Goal: Complete application form: Complete application form

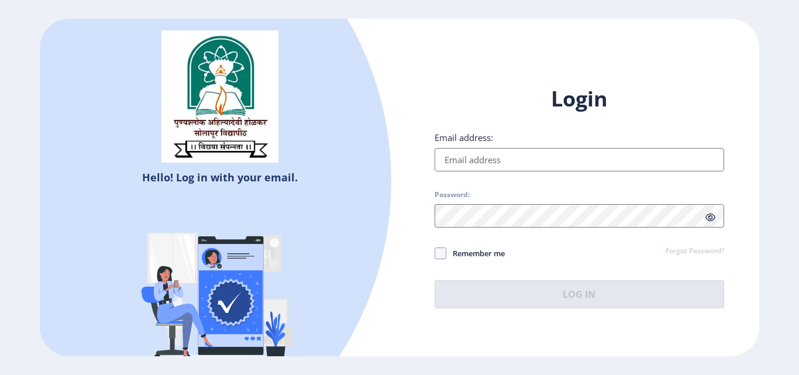
click at [499, 164] on input "Email address:" at bounding box center [579, 159] width 289 height 23
type input "[EMAIL_ADDRESS][DOMAIN_NAME]"
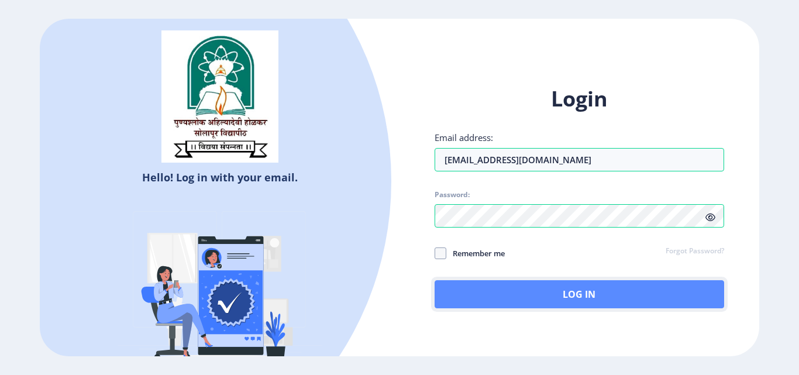
click at [539, 285] on button "Log In" at bounding box center [579, 294] width 289 height 28
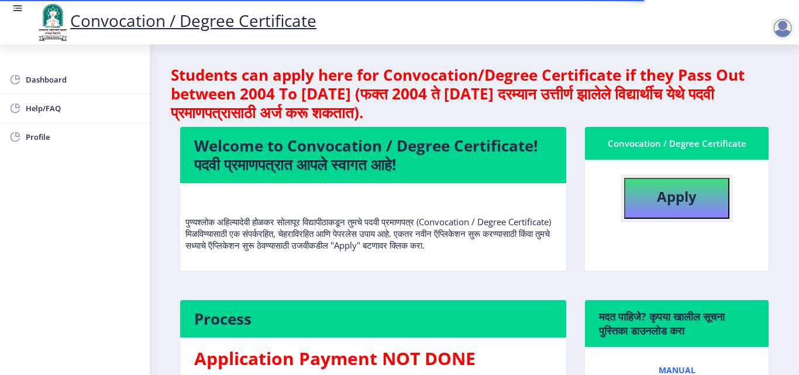
click at [706, 197] on button "Apply" at bounding box center [676, 198] width 105 height 41
select select
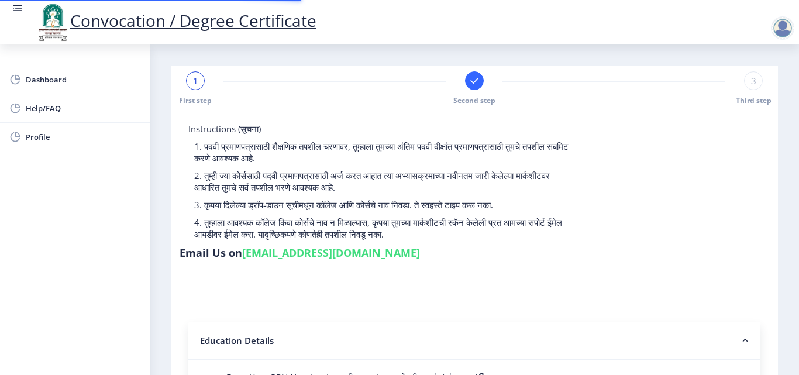
type input "2015032500206062"
select select "Regular"
select select "2018"
select select "May"
select select "Grade A"
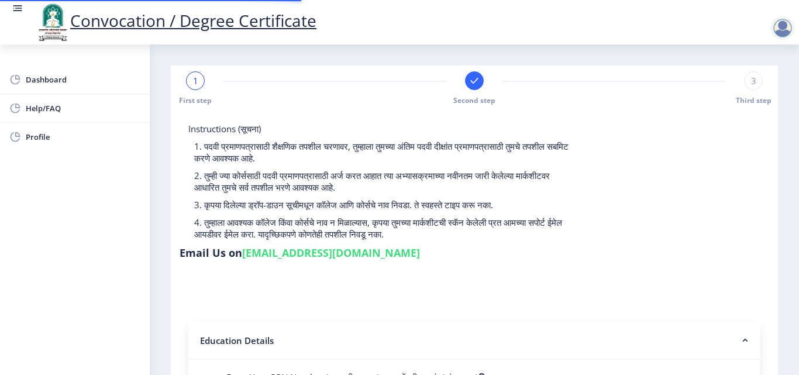
type input "589780"
type input "Shabana"
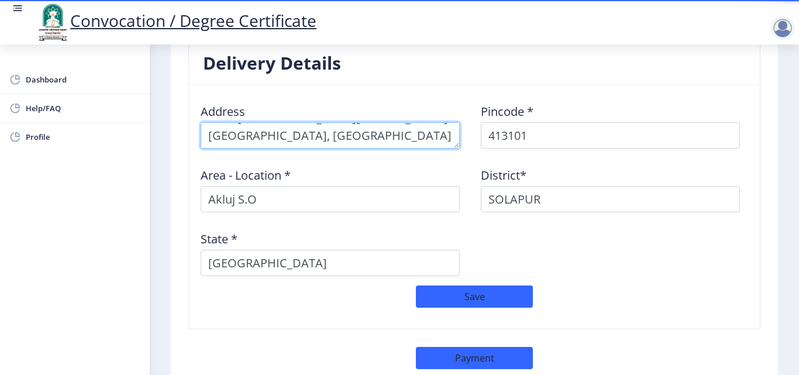
scroll to position [1025, 0]
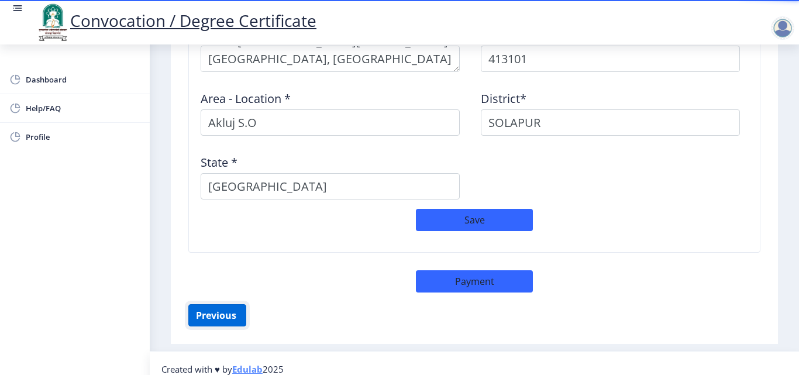
click at [212, 312] on button "Previous ‍" at bounding box center [217, 315] width 58 height 22
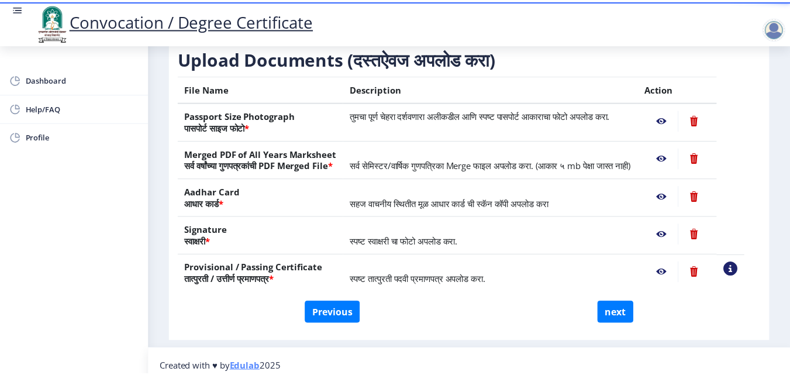
scroll to position [177, 0]
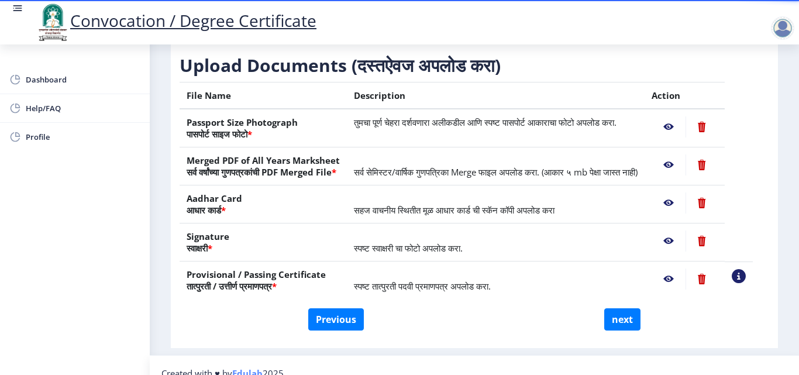
click at [683, 137] on nb-action at bounding box center [668, 126] width 34 height 21
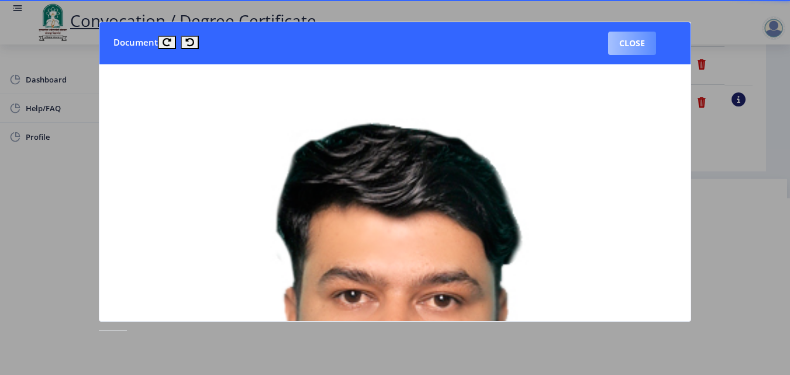
click at [640, 51] on button "Close" at bounding box center [632, 43] width 48 height 23
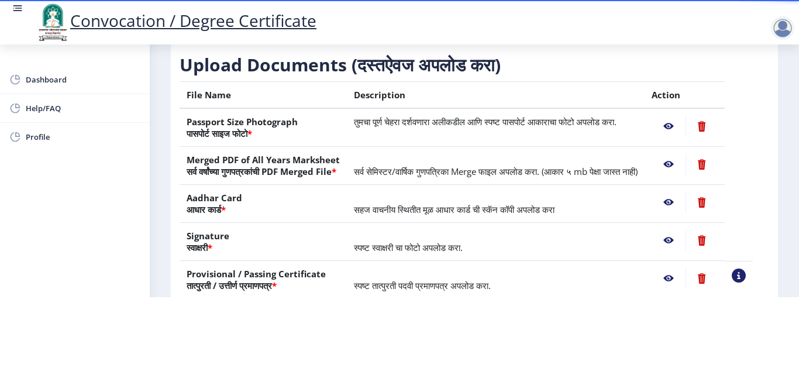
scroll to position [98, 0]
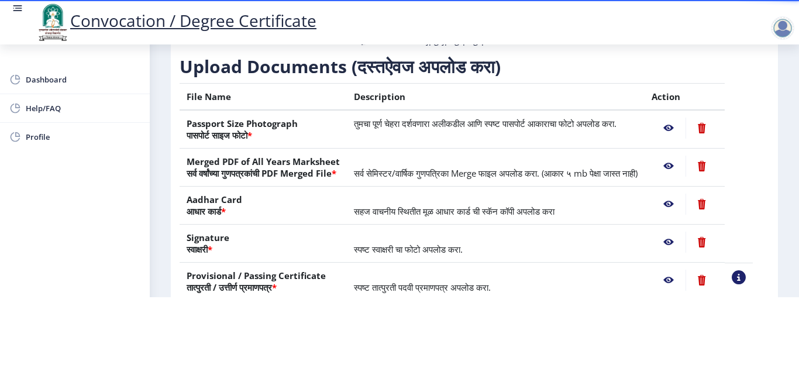
click at [682, 122] on nb-action at bounding box center [668, 128] width 34 height 21
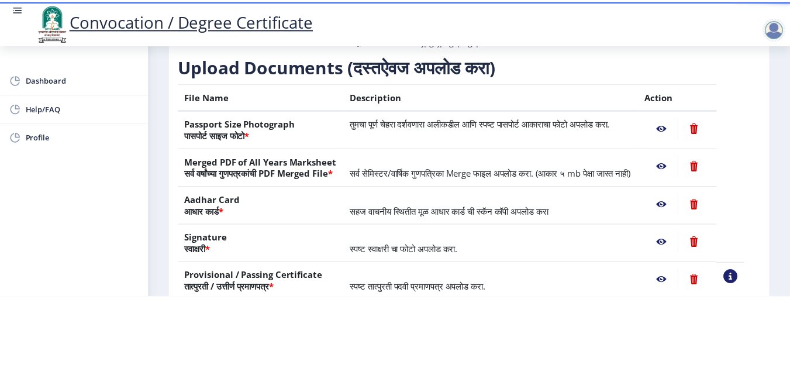
scroll to position [0, 0]
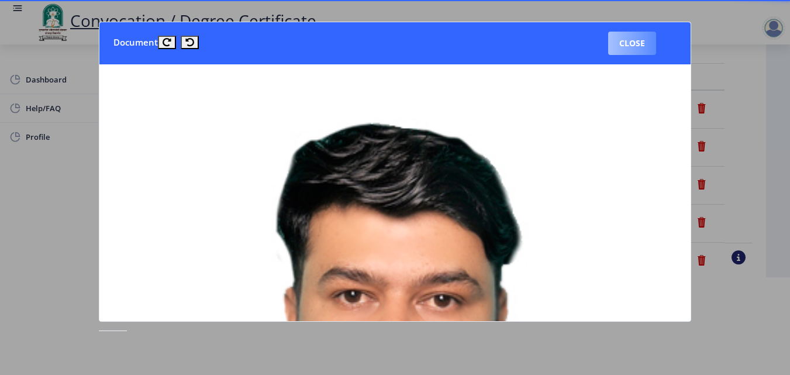
click at [640, 46] on button "Close" at bounding box center [632, 43] width 48 height 23
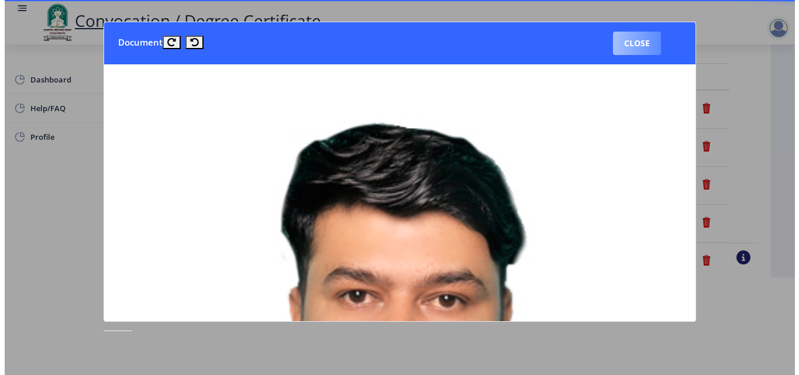
scroll to position [98, 0]
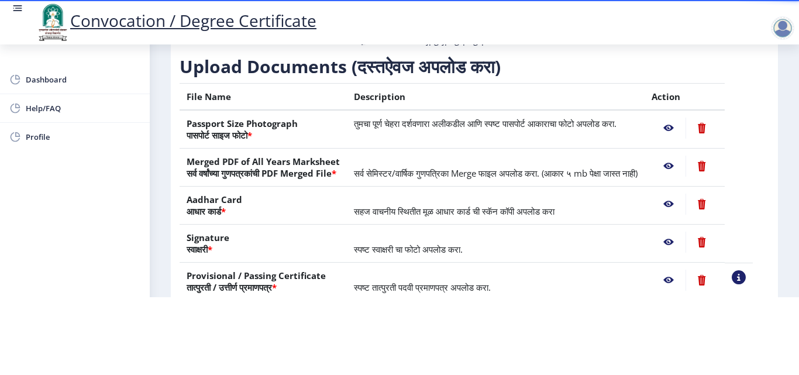
click at [680, 157] on nb-action at bounding box center [668, 166] width 34 height 21
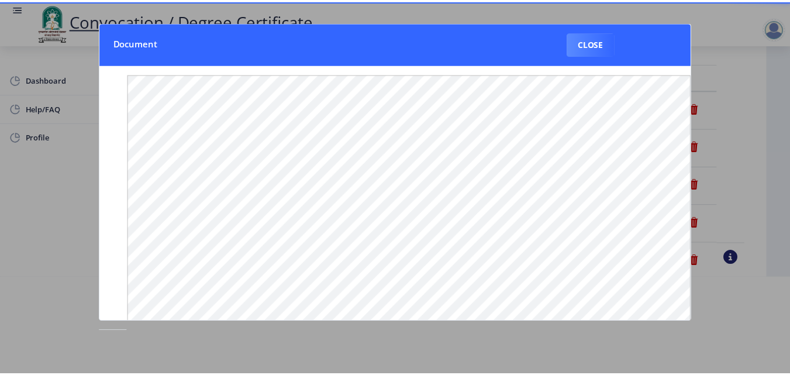
scroll to position [0, 0]
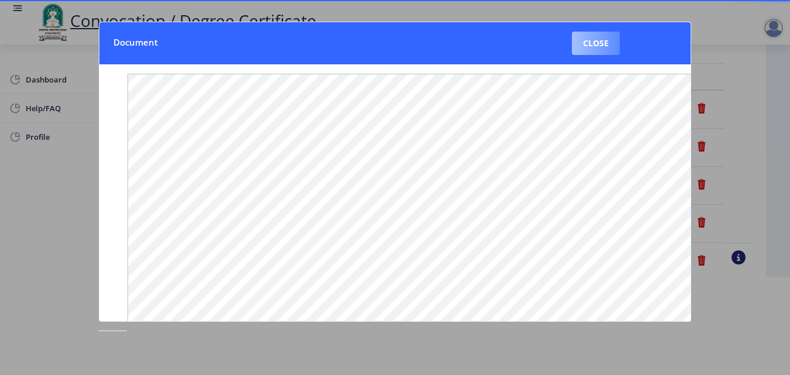
click at [589, 51] on button "Close" at bounding box center [596, 43] width 48 height 23
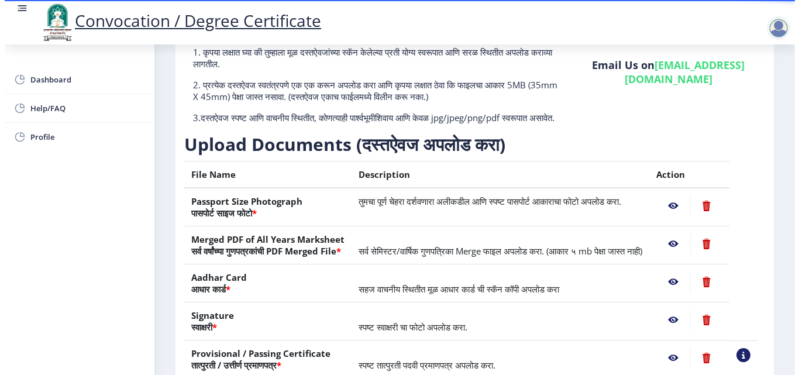
scroll to position [98, 0]
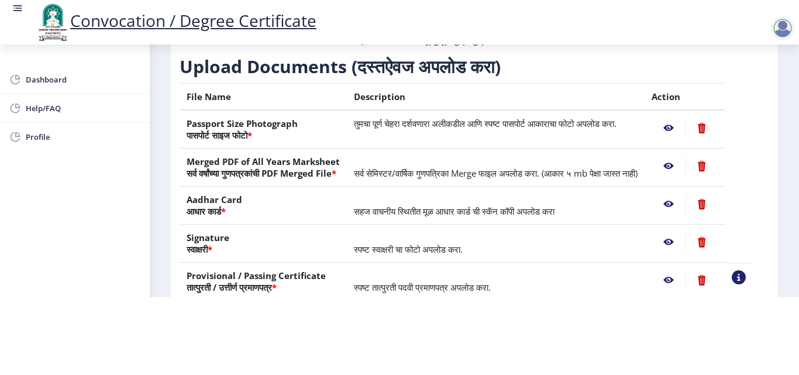
click at [682, 118] on nb-action at bounding box center [668, 128] width 34 height 21
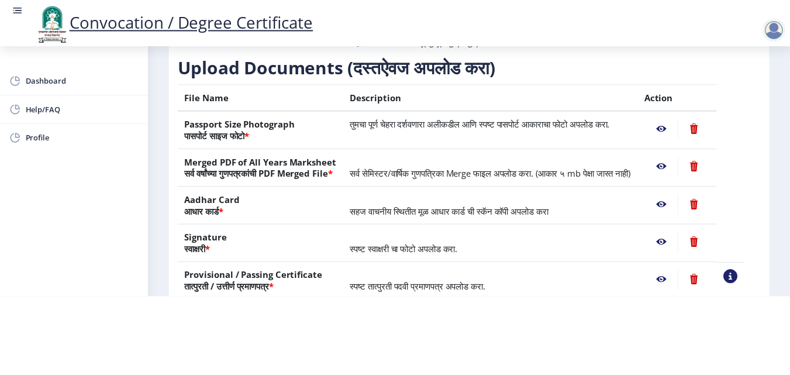
scroll to position [0, 0]
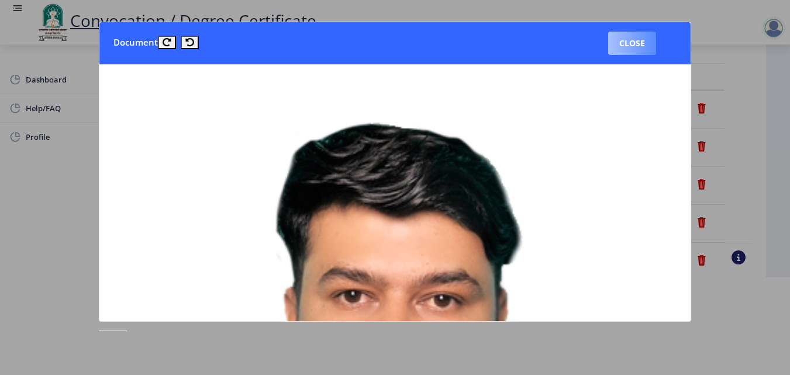
click at [642, 44] on button "Close" at bounding box center [632, 43] width 48 height 23
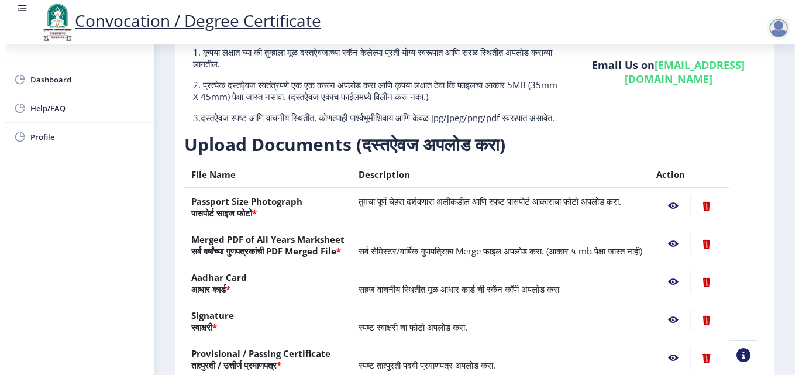
scroll to position [98, 0]
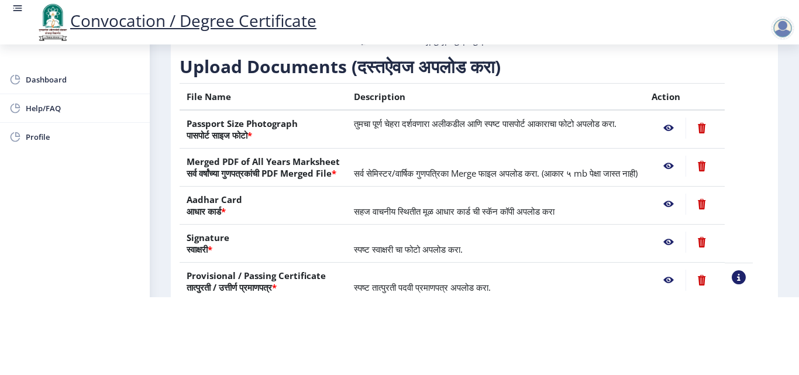
click at [685, 124] on nb-action at bounding box center [668, 128] width 34 height 21
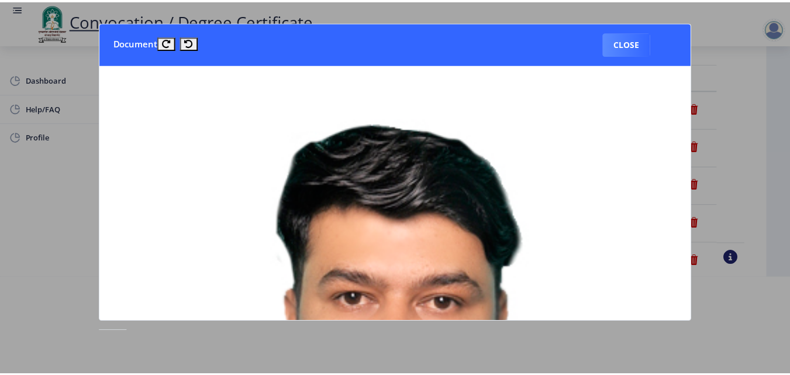
scroll to position [0, 0]
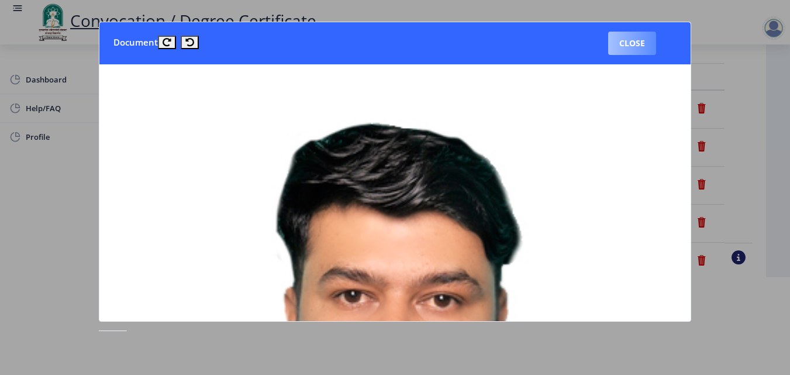
click at [643, 51] on button "Close" at bounding box center [632, 43] width 48 height 23
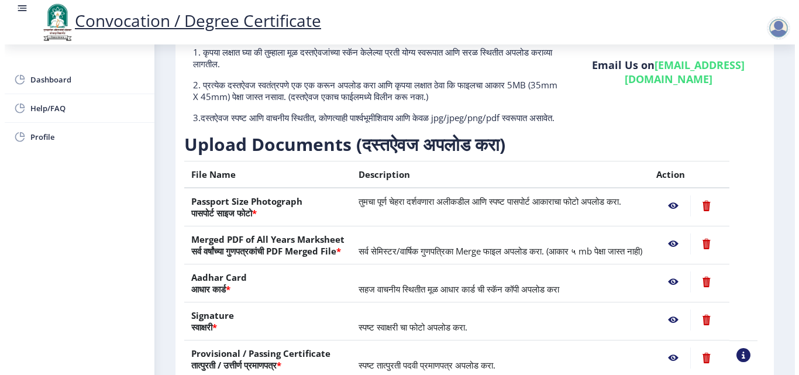
scroll to position [98, 0]
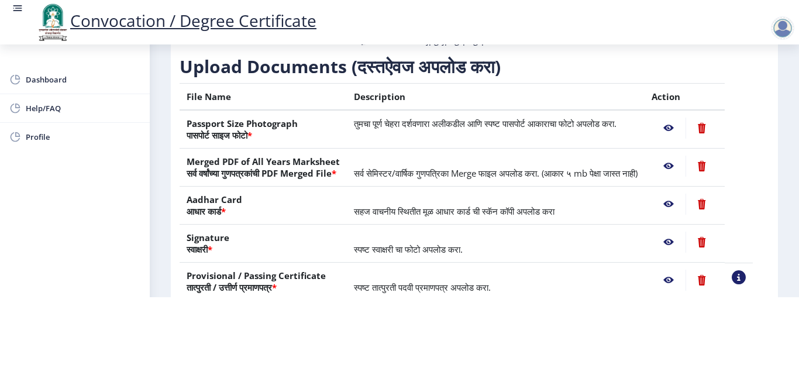
click at [677, 156] on nb-action at bounding box center [668, 166] width 34 height 21
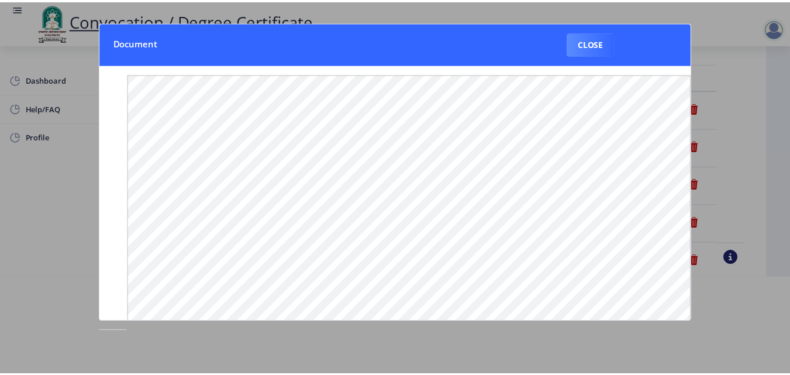
scroll to position [0, 0]
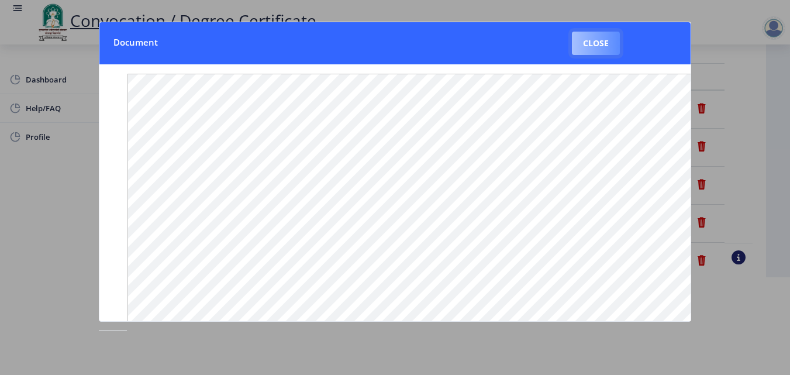
click at [591, 47] on button "Close" at bounding box center [596, 43] width 48 height 23
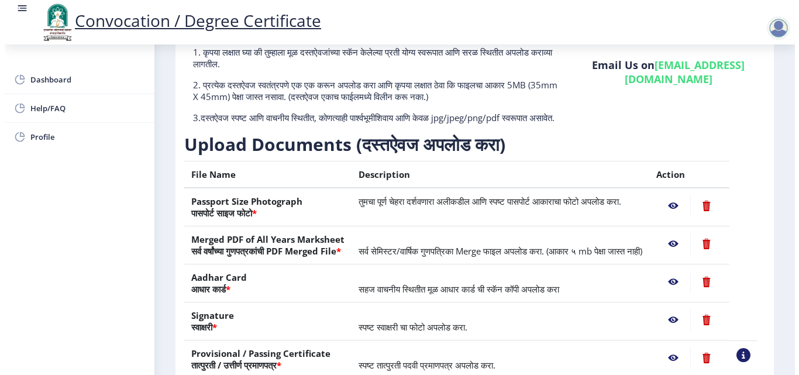
scroll to position [98, 0]
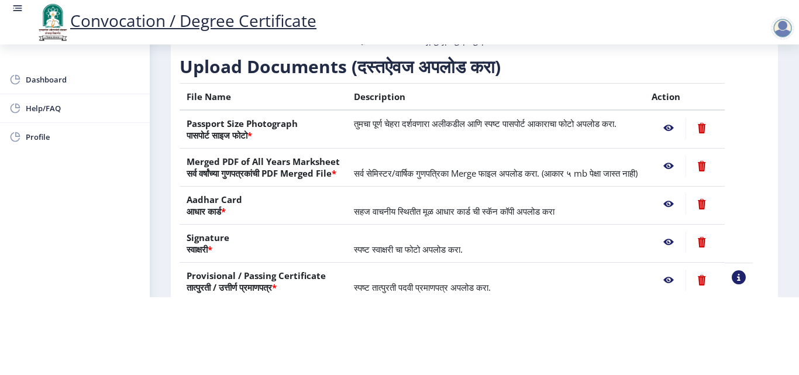
click at [685, 205] on nb-action at bounding box center [668, 204] width 34 height 21
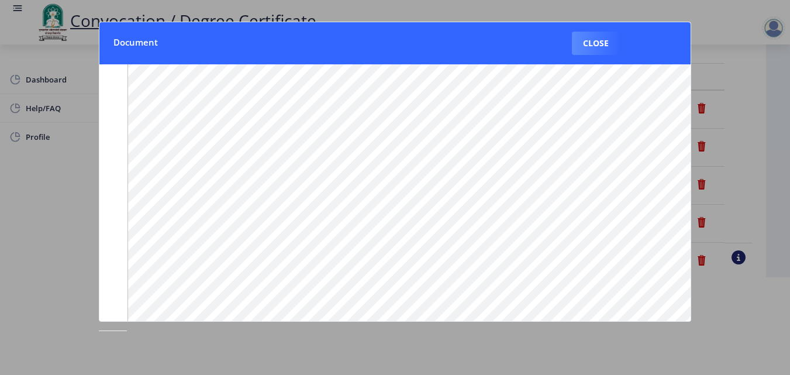
scroll to position [149, 0]
click at [596, 47] on button "Close" at bounding box center [596, 43] width 48 height 23
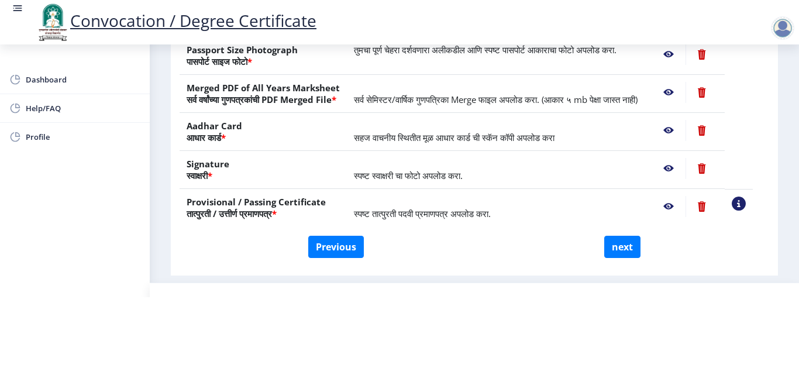
scroll to position [173, 0]
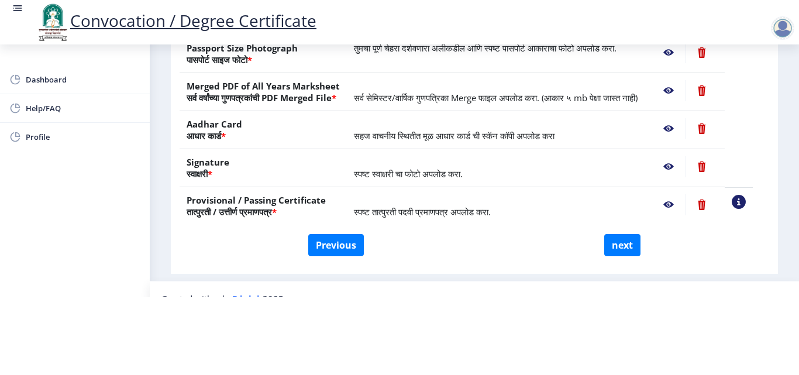
click at [684, 129] on nb-action at bounding box center [668, 128] width 34 height 21
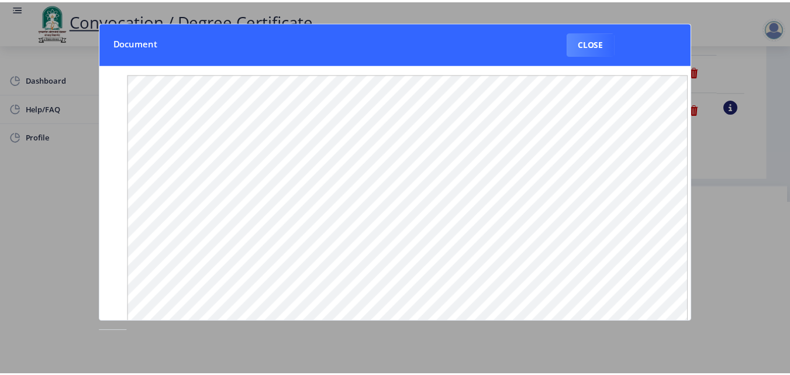
scroll to position [0, 0]
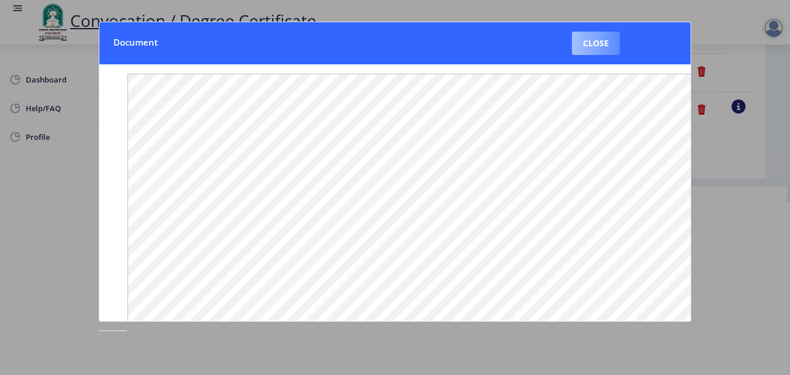
click at [612, 40] on button "Close" at bounding box center [596, 43] width 48 height 23
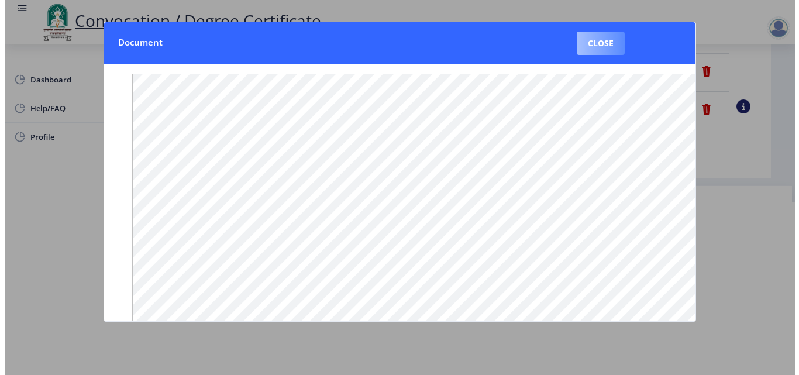
scroll to position [101, 0]
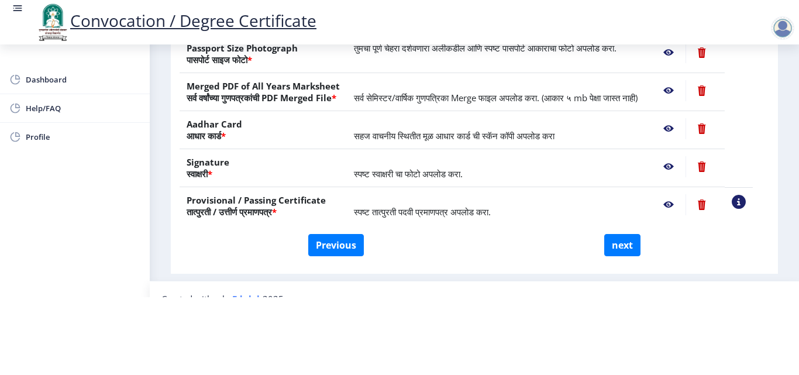
click at [718, 166] on nb-action at bounding box center [701, 166] width 32 height 21
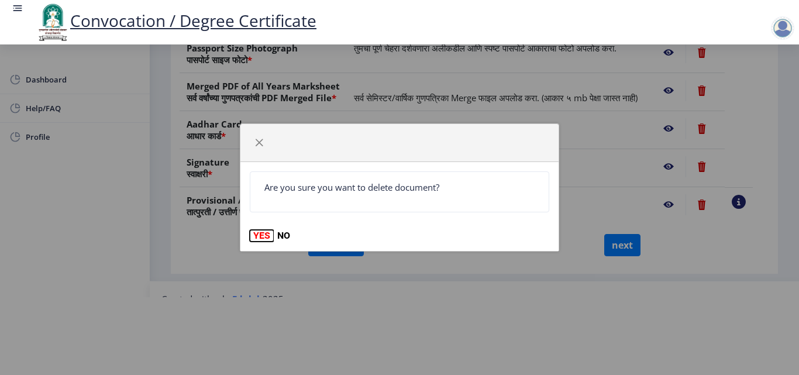
click at [260, 239] on button "YES" at bounding box center [262, 236] width 24 height 12
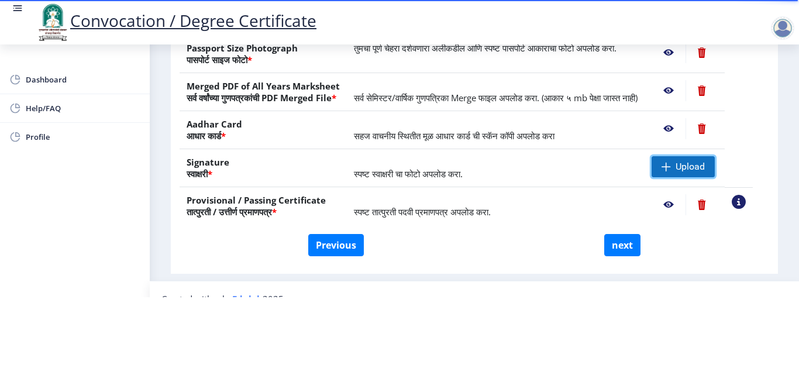
click at [702, 163] on span "Upload" at bounding box center [689, 167] width 29 height 12
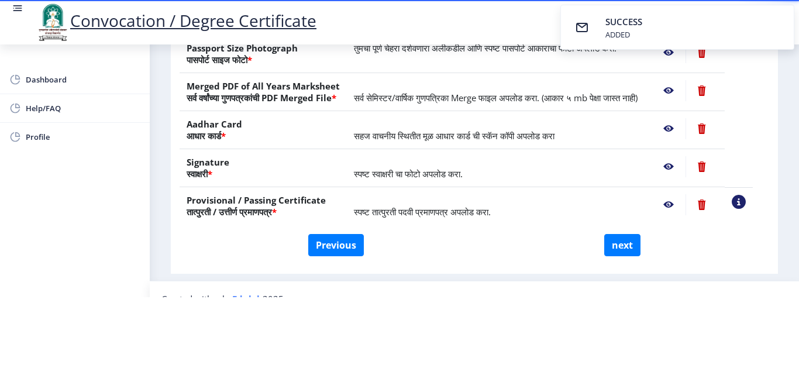
click at [683, 165] on nb-action at bounding box center [668, 166] width 34 height 21
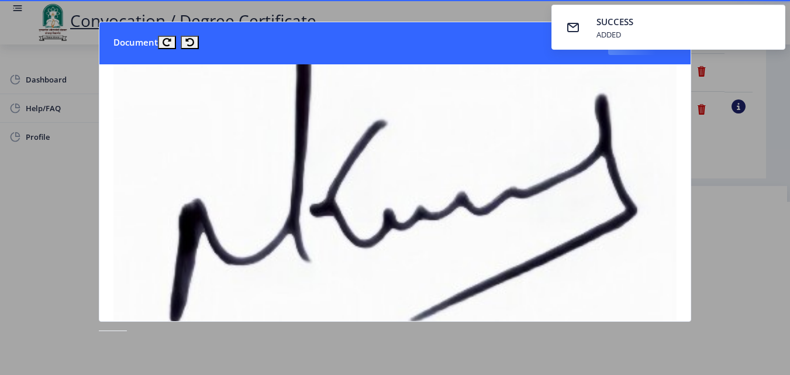
scroll to position [0, 0]
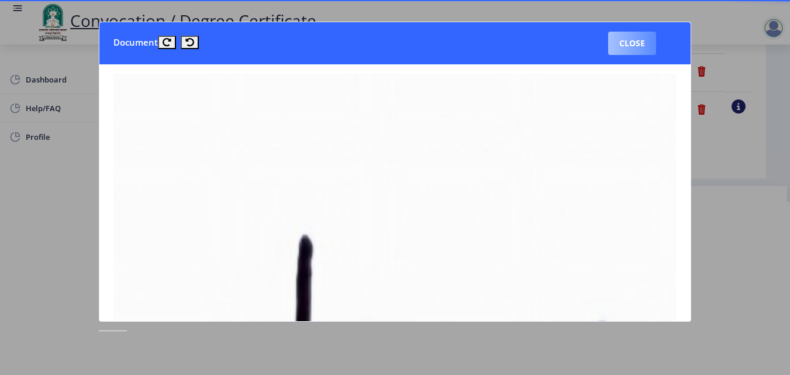
click at [643, 54] on button "Close" at bounding box center [632, 43] width 48 height 23
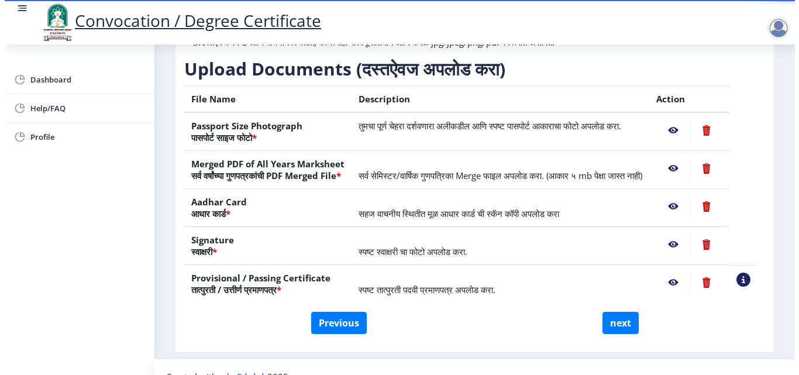
scroll to position [101, 0]
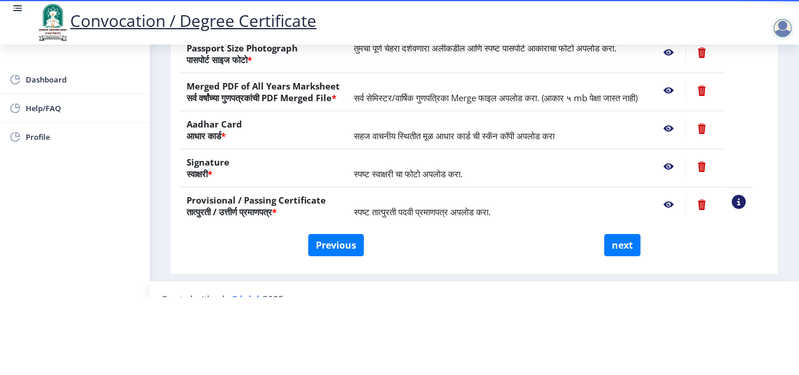
click at [678, 207] on nb-action at bounding box center [668, 204] width 34 height 21
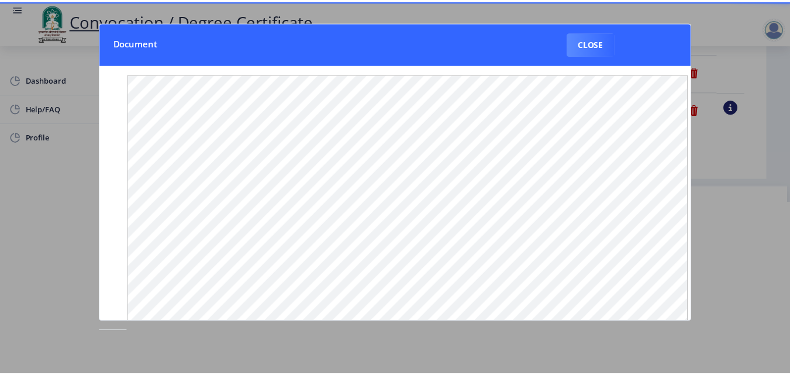
scroll to position [0, 0]
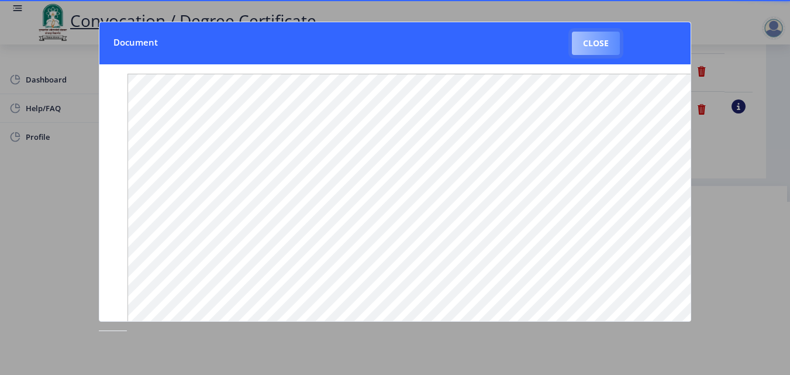
click at [605, 55] on button "Close" at bounding box center [596, 43] width 48 height 23
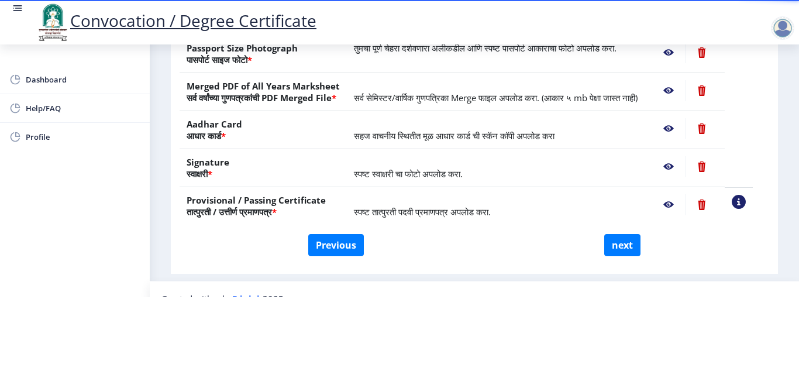
scroll to position [216, 0]
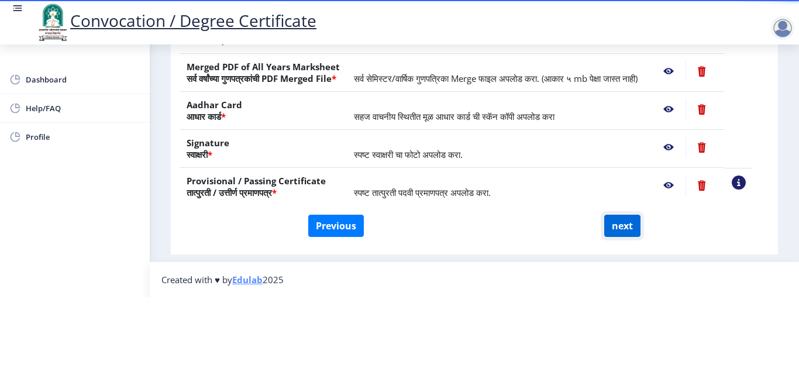
click at [619, 215] on button "next" at bounding box center [622, 226] width 36 height 22
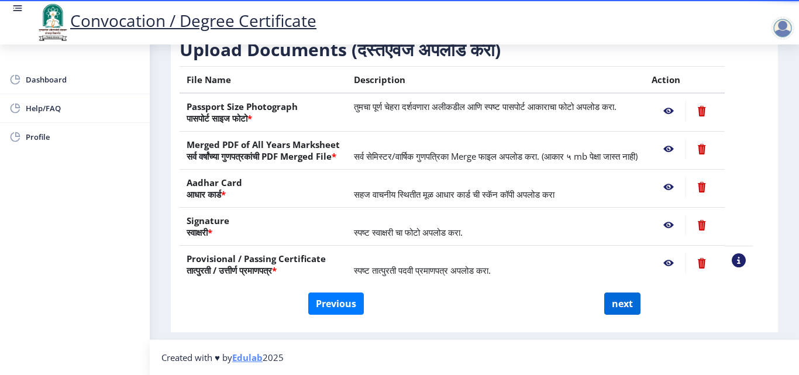
select select
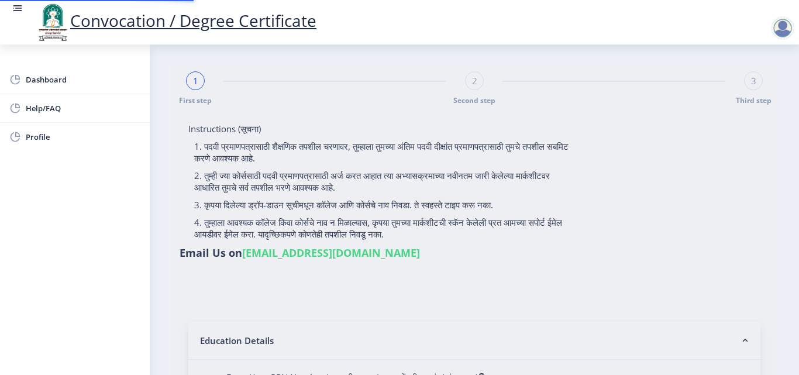
select select
type input "[PERSON_NAME] [PERSON_NAME]"
type input "2015032500206062"
select select "Regular"
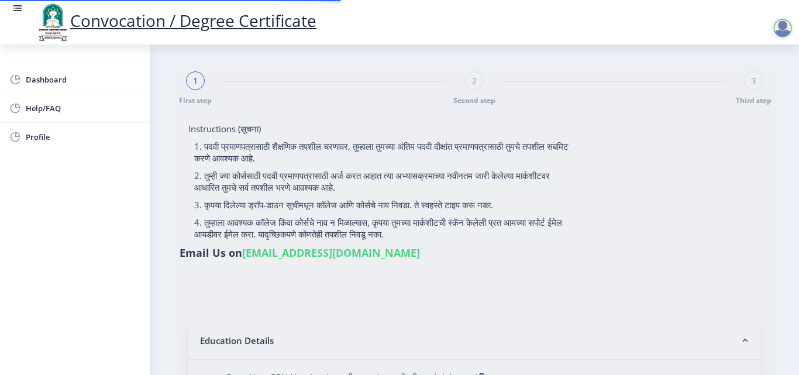
select select "2018"
select select "May"
select select "Grade A"
type input "589780"
type input "Shabana"
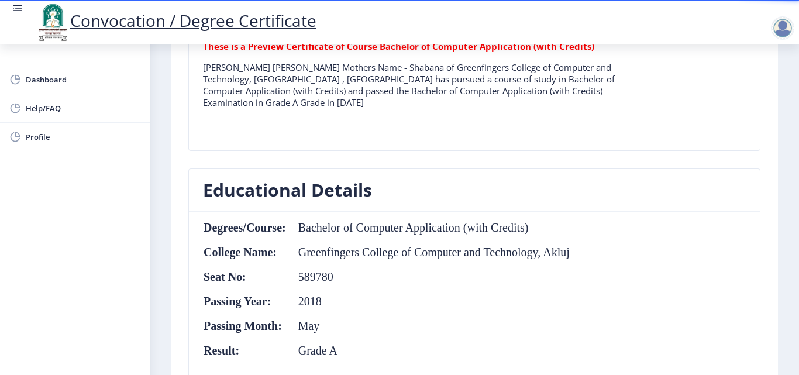
scroll to position [428, 0]
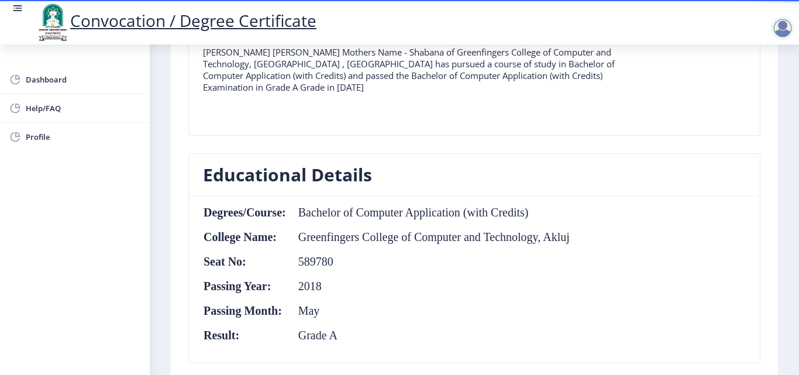
drag, startPoint x: 791, startPoint y: 206, endPoint x: 792, endPoint y: 257, distance: 50.3
click at [792, 257] on nb-layout-column "First step Second step 3 Third step Solapur University Application Form for Con…" at bounding box center [474, 281] width 649 height 1331
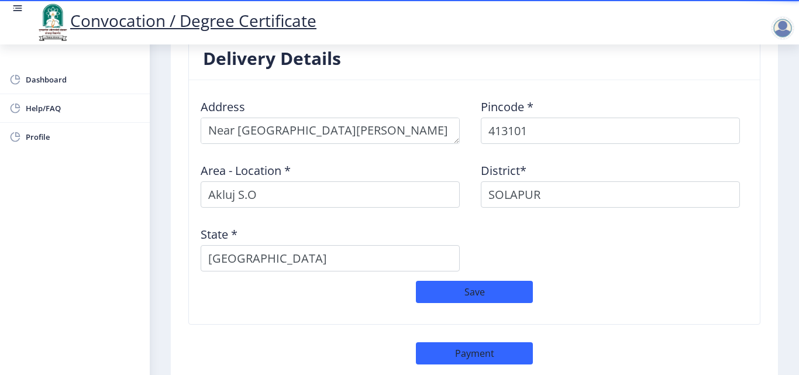
scroll to position [1025, 0]
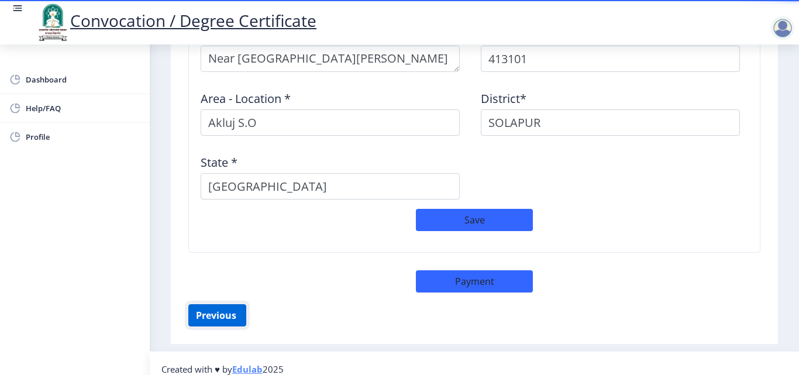
click at [202, 310] on button "Previous ‍" at bounding box center [217, 315] width 58 height 22
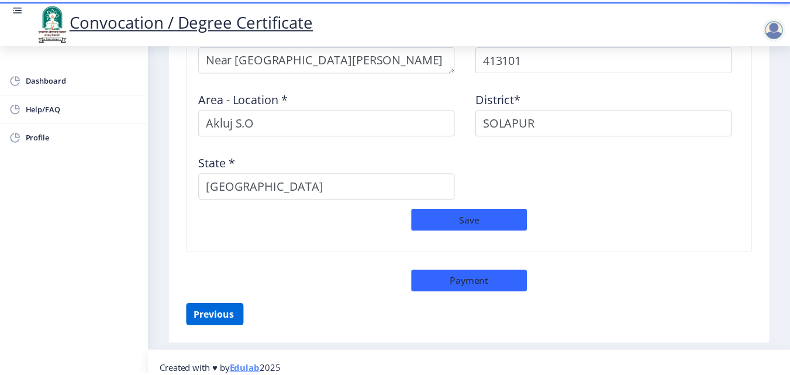
scroll to position [216, 0]
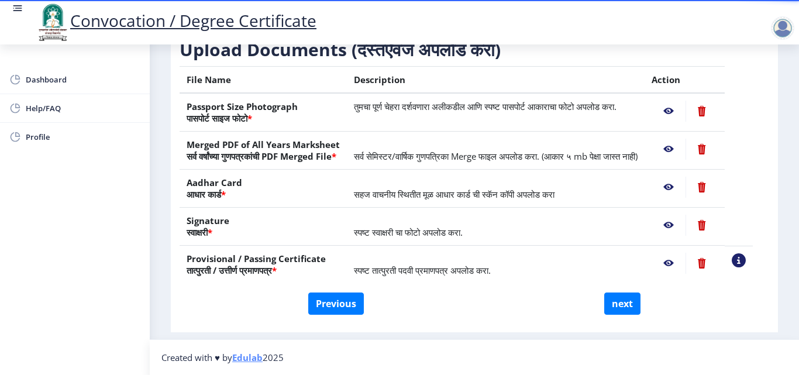
click at [682, 101] on nb-action at bounding box center [668, 111] width 34 height 21
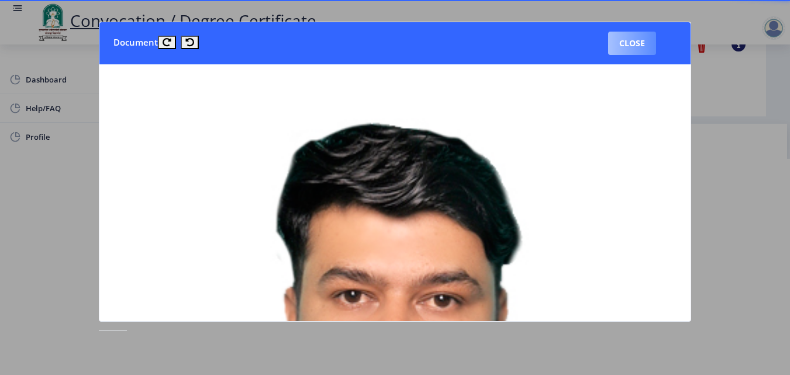
click at [631, 51] on button "Close" at bounding box center [632, 43] width 48 height 23
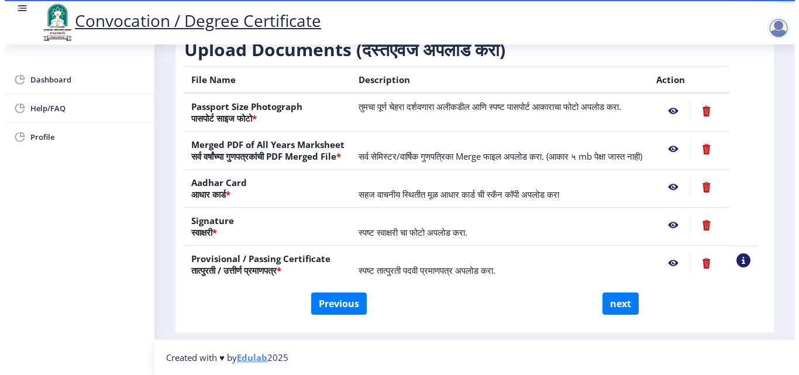
scroll to position [101, 0]
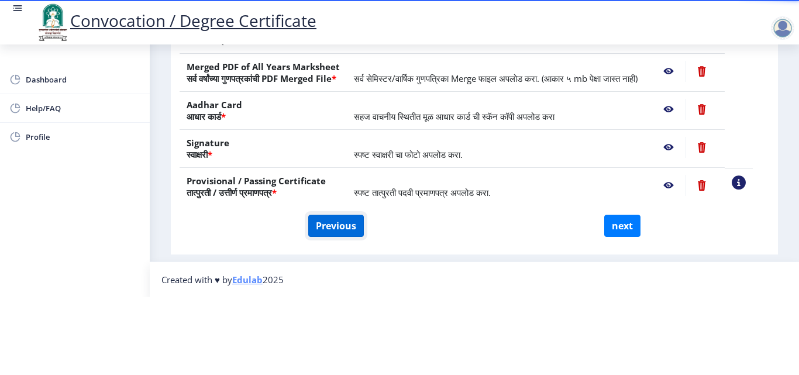
click at [321, 215] on button "Previous" at bounding box center [336, 226] width 56 height 22
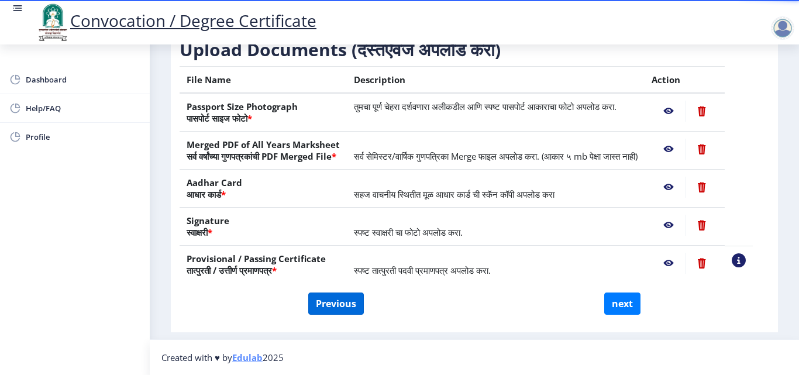
select select "Regular"
select select "2018"
select select "May"
select select "Grade A"
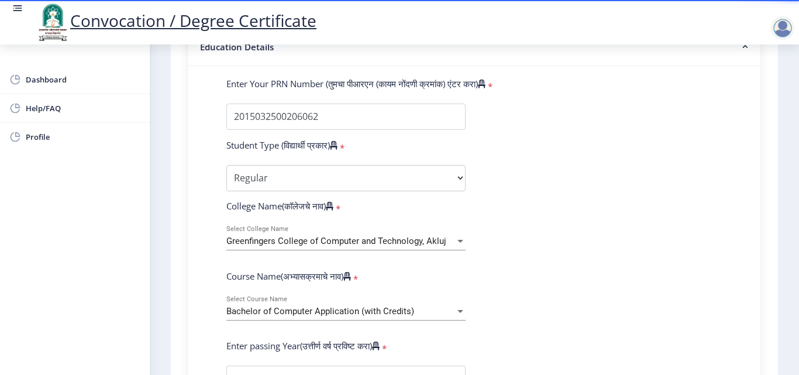
scroll to position [339, 0]
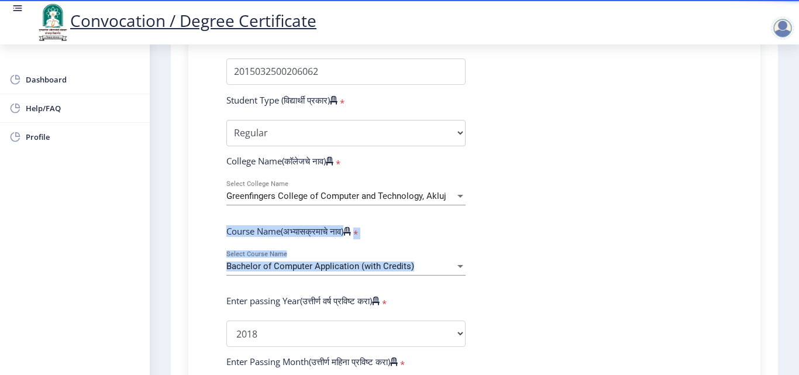
drag, startPoint x: 795, startPoint y: 199, endPoint x: 798, endPoint y: 244, distance: 45.1
click at [798, 244] on div "Convocation / Degree Certificate Dashboard Help/FAQ Profile 1 First step Second…" at bounding box center [399, 187] width 799 height 375
click at [764, 234] on div "Instructions (सूचना) 1. पदवी प्रमाणपत्रासाठी शैक्षणिक तपशील चरणावर, तुम्हाला तु…" at bounding box center [474, 263] width 595 height 981
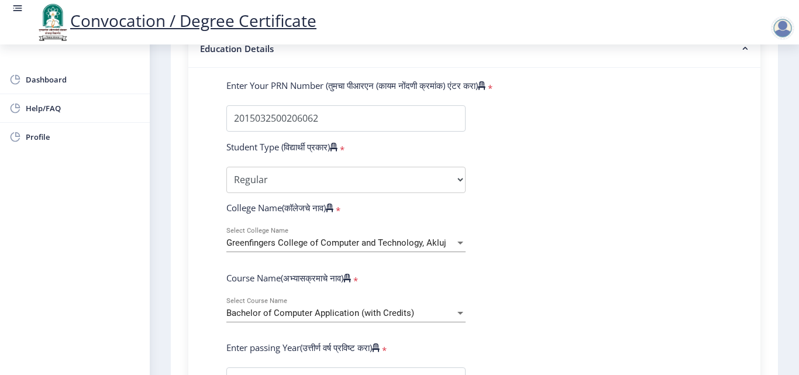
scroll to position [0, 0]
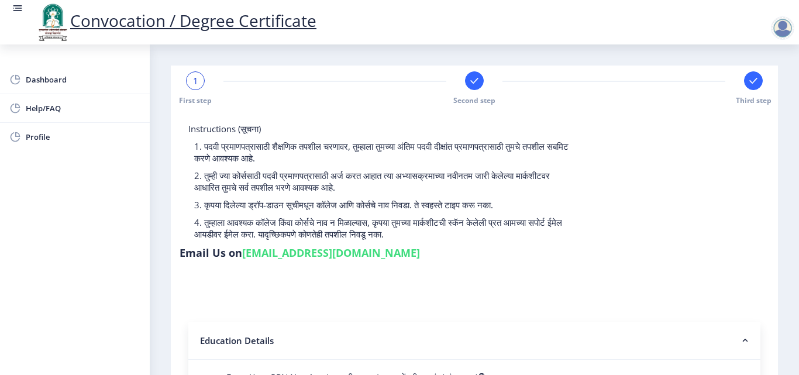
drag, startPoint x: 795, startPoint y: 81, endPoint x: 794, endPoint y: 105, distance: 23.4
click at [188, 77] on div "1" at bounding box center [195, 80] width 19 height 19
click at [196, 82] on span "1" at bounding box center [195, 81] width 5 height 12
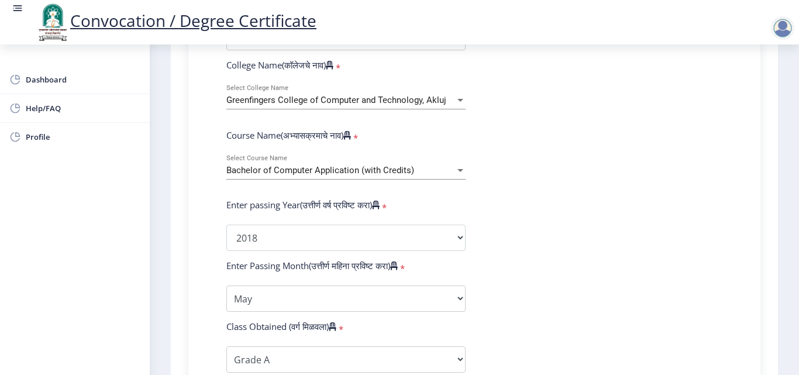
scroll to position [437, 0]
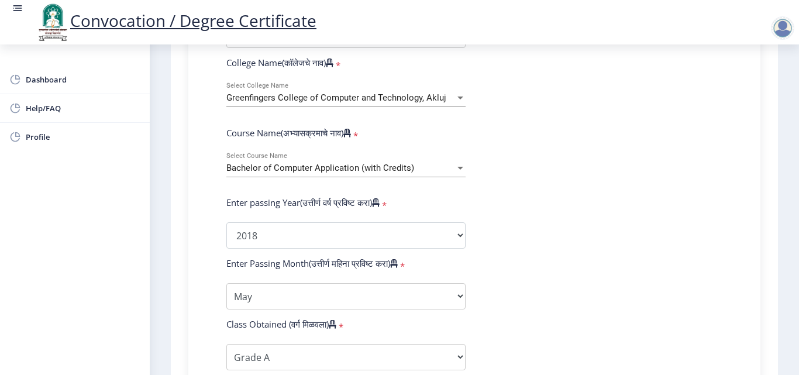
click at [454, 92] on div "Greenfingers College of Computer and Technology, Akluj Select College Name" at bounding box center [345, 94] width 239 height 25
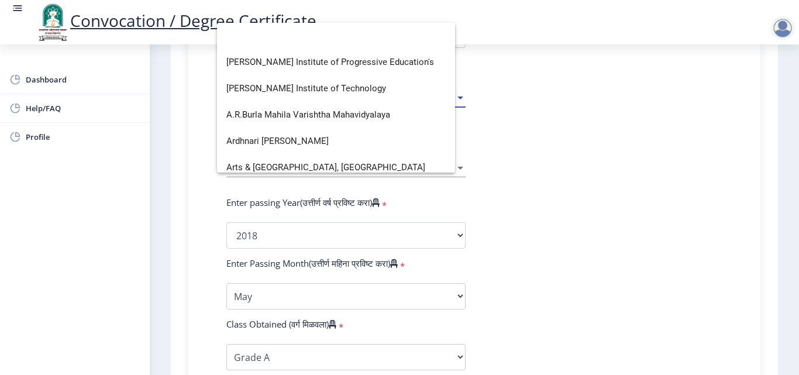
scroll to position [0, 0]
click at [562, 109] on div at bounding box center [399, 187] width 799 height 375
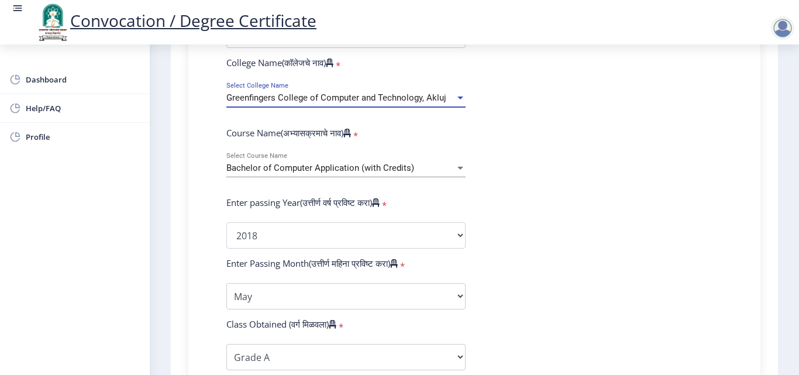
click at [461, 99] on div at bounding box center [460, 98] width 11 height 10
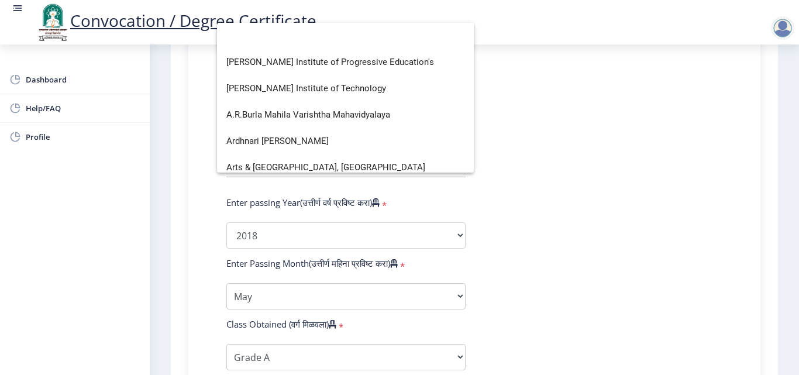
click at [561, 102] on div at bounding box center [399, 187] width 799 height 375
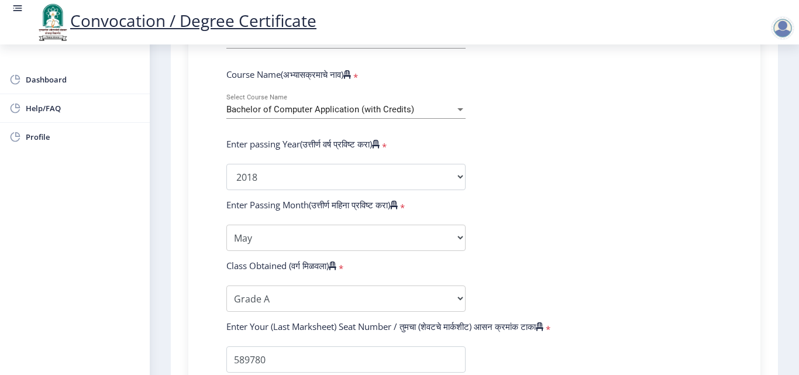
scroll to position [515, 0]
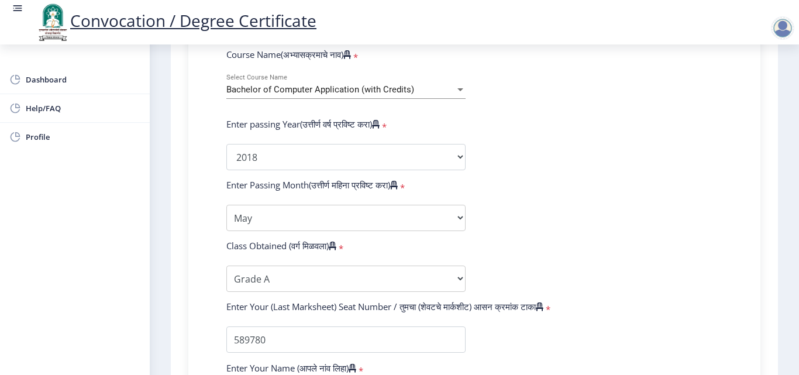
drag, startPoint x: 792, startPoint y: 235, endPoint x: 792, endPoint y: 277, distance: 41.5
click at [792, 277] on nb-layout-column "1 First step Second step Third step Instructions (सूचना) 1. पदवी प्रमाणपत्रासाठ…" at bounding box center [474, 59] width 649 height 1061
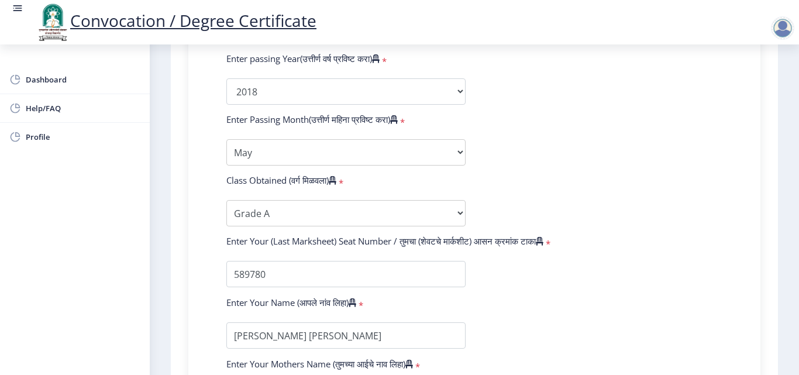
scroll to position [577, 0]
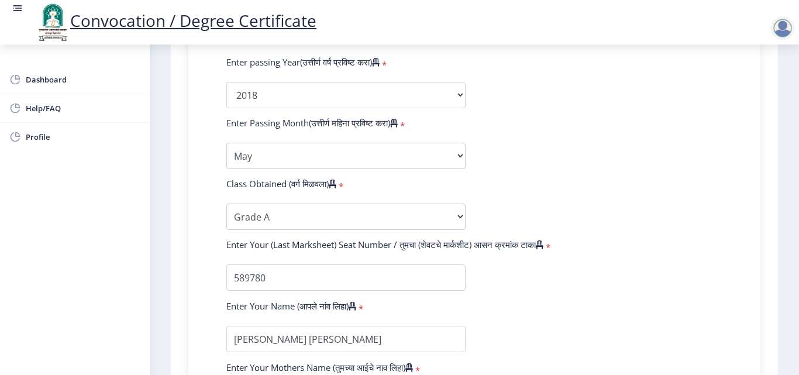
drag, startPoint x: 795, startPoint y: 258, endPoint x: 795, endPoint y: 277, distance: 19.3
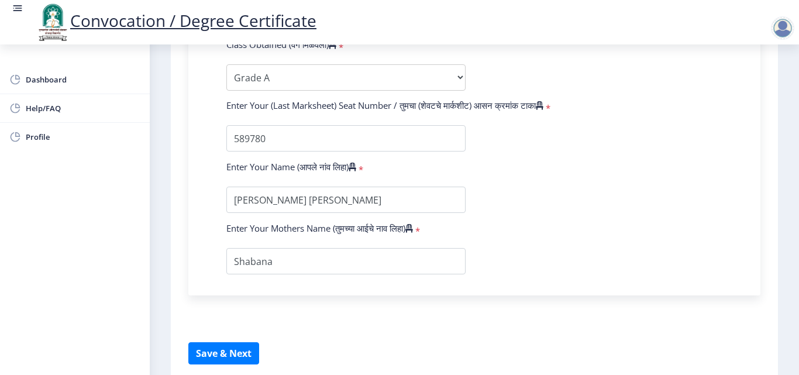
scroll to position [766, 0]
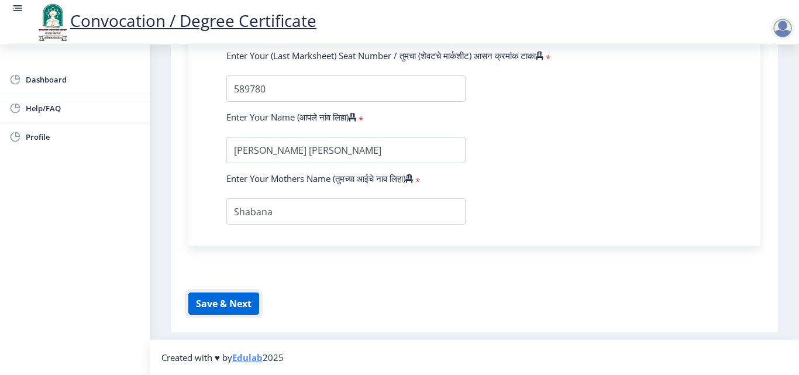
click at [232, 294] on button "Save & Next" at bounding box center [223, 303] width 71 height 22
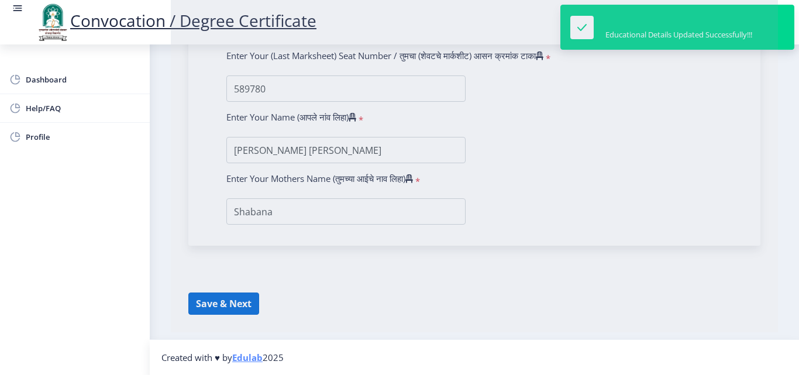
select select
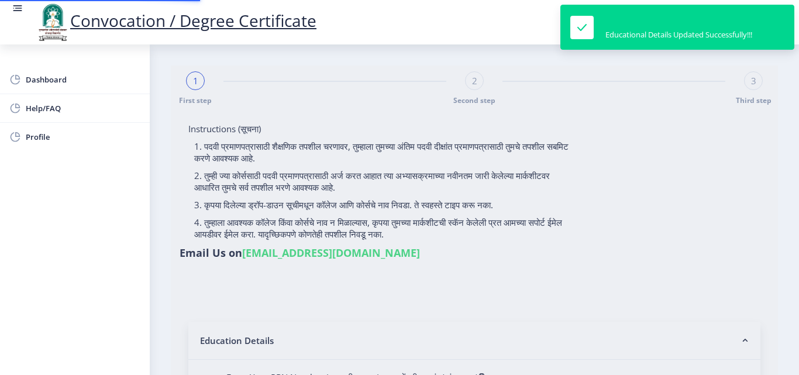
type input "2015032500206062"
select select "Regular"
select select "2018"
select select "May"
select select "Grade A"
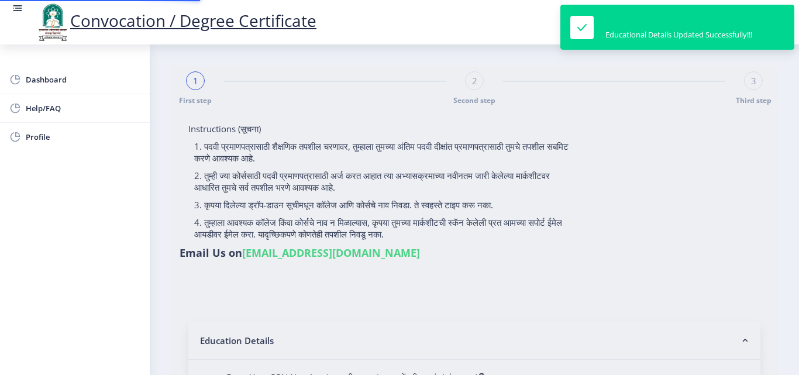
type input "589780"
type input "Shabana"
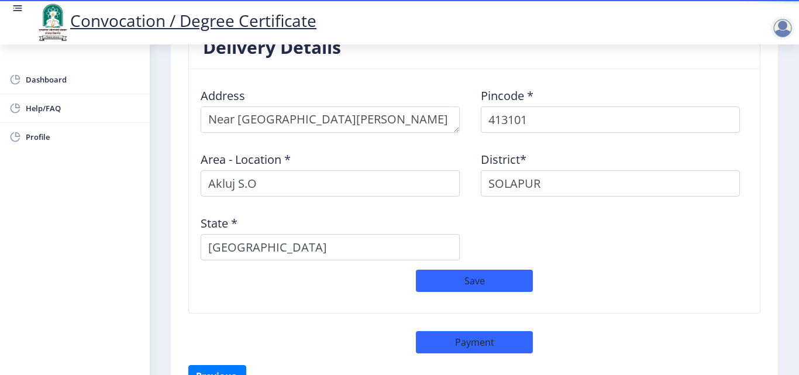
scroll to position [953, 0]
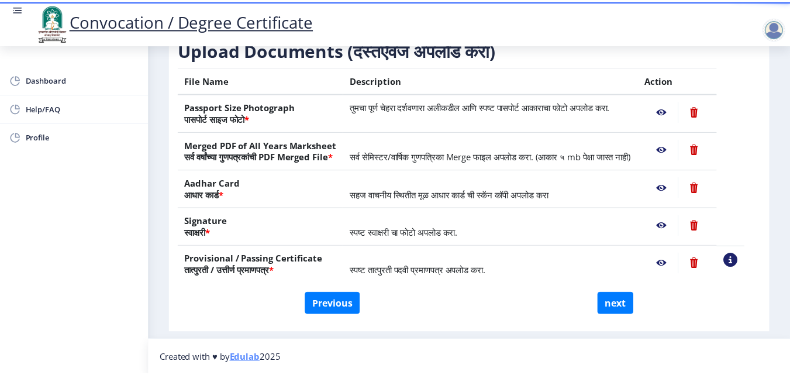
scroll to position [216, 0]
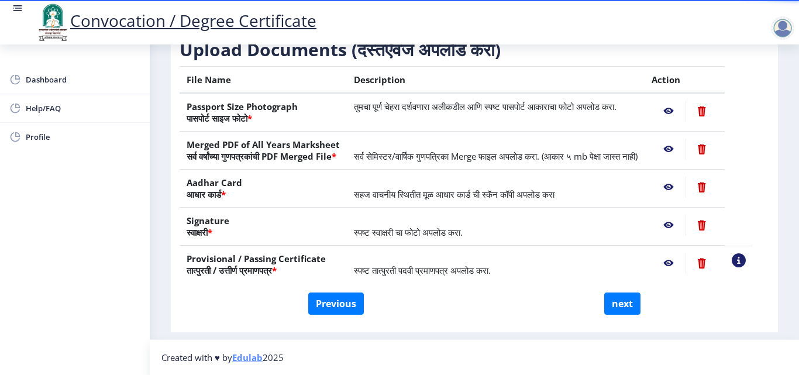
click at [683, 101] on nb-action at bounding box center [668, 111] width 34 height 21
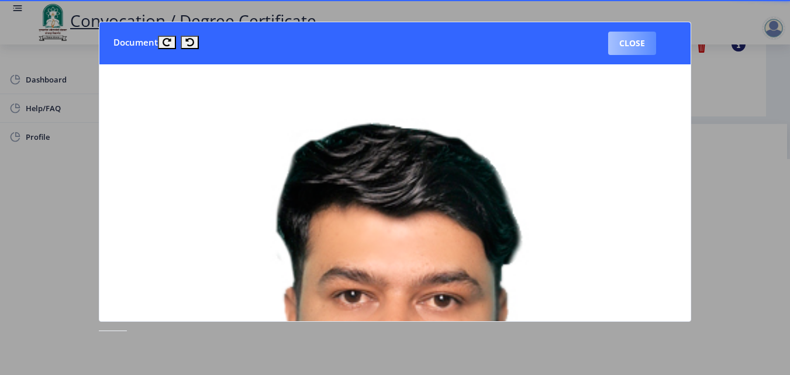
click at [633, 46] on button "Close" at bounding box center [632, 43] width 48 height 23
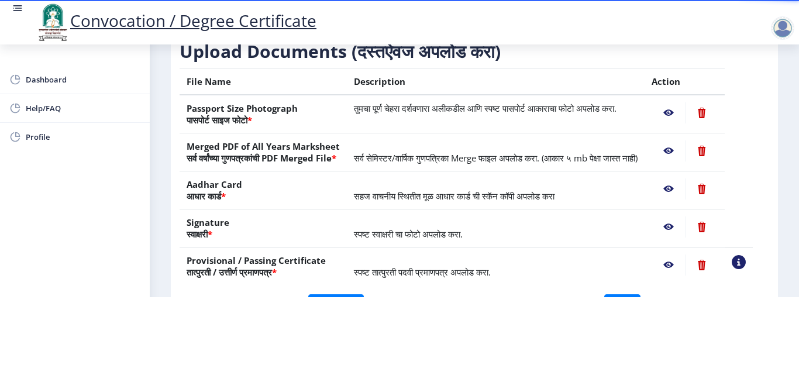
scroll to position [106, 0]
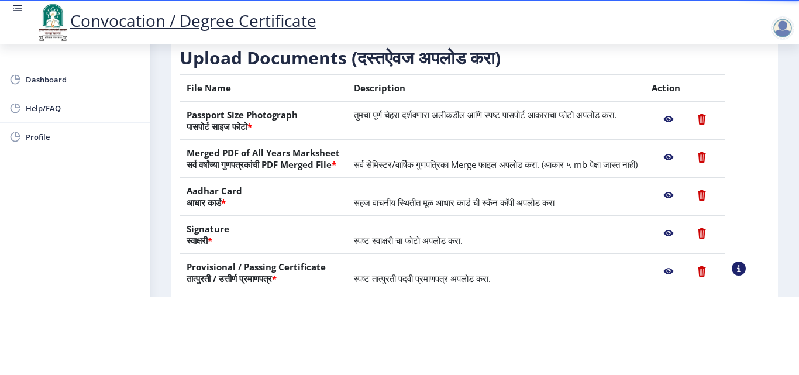
click at [680, 147] on nb-action at bounding box center [668, 157] width 34 height 21
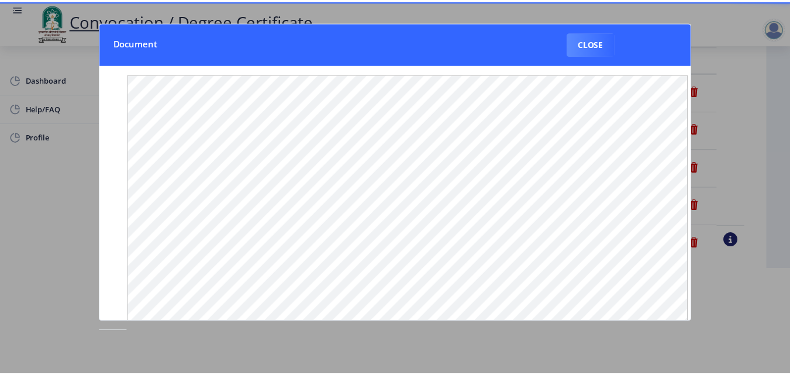
scroll to position [0, 0]
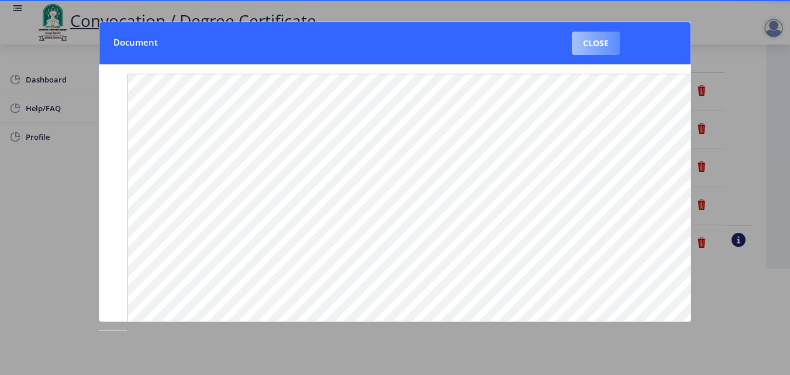
click at [606, 52] on button "Close" at bounding box center [596, 43] width 48 height 23
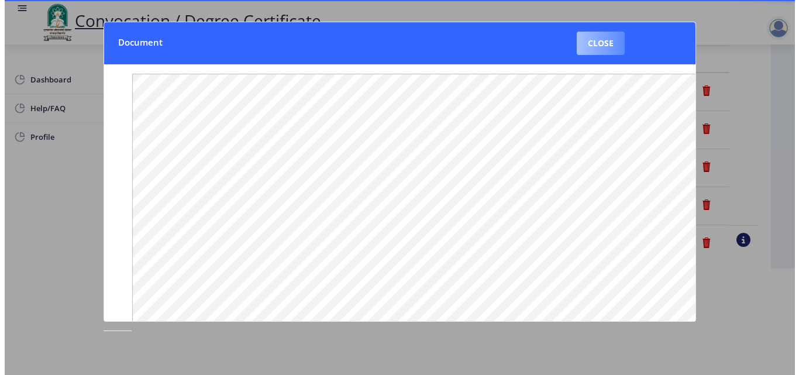
scroll to position [101, 0]
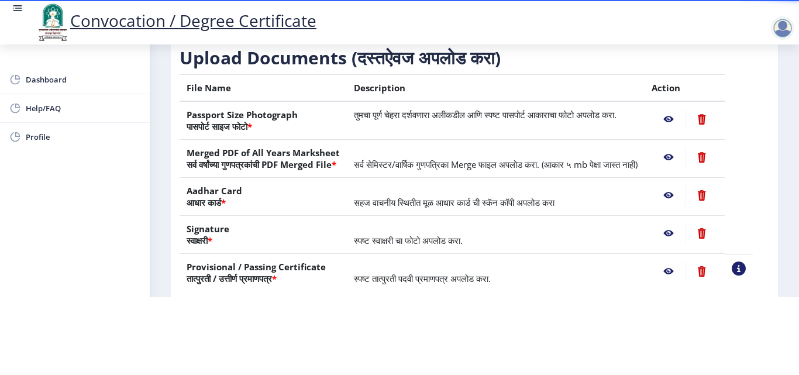
click at [682, 147] on nb-action at bounding box center [668, 157] width 34 height 21
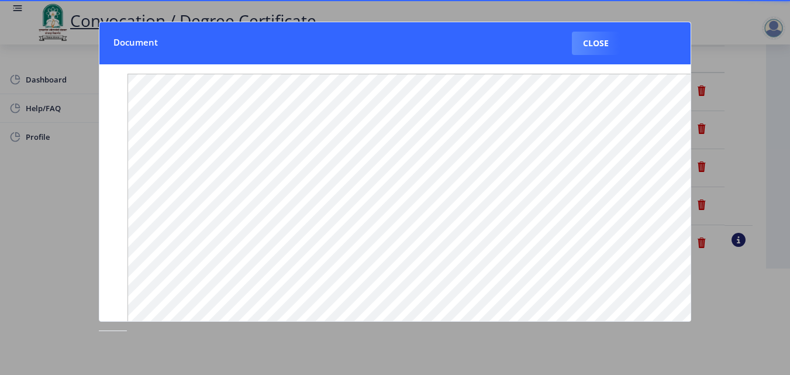
scroll to position [177, 0]
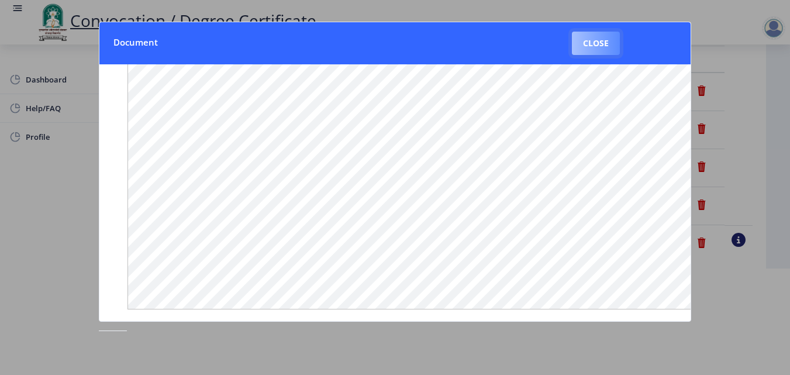
click at [583, 49] on button "Close" at bounding box center [596, 43] width 48 height 23
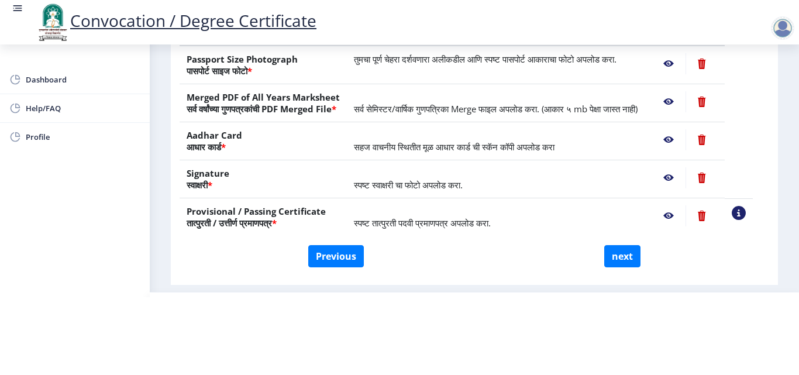
scroll to position [164, 0]
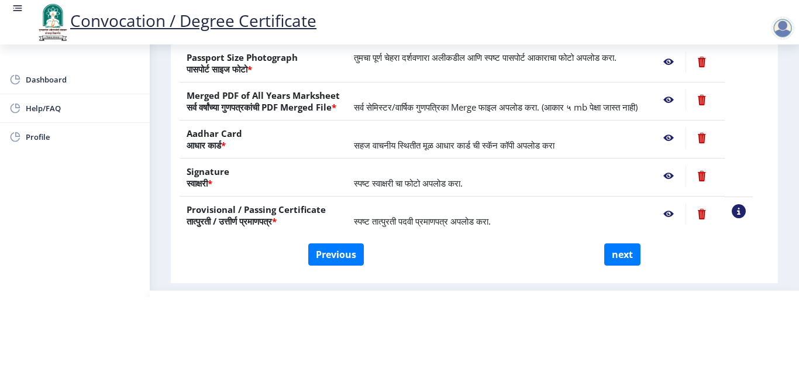
click at [683, 138] on nb-action at bounding box center [668, 137] width 34 height 21
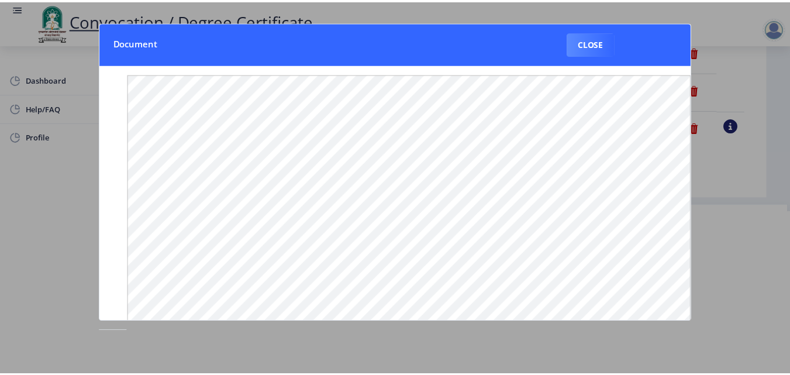
scroll to position [0, 0]
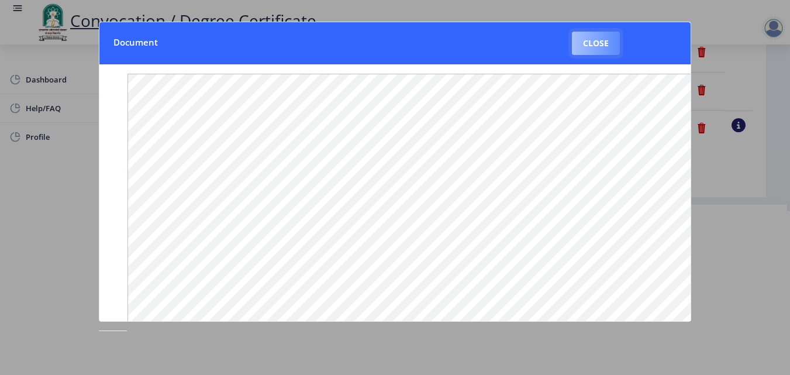
click at [601, 50] on button "Close" at bounding box center [596, 43] width 48 height 23
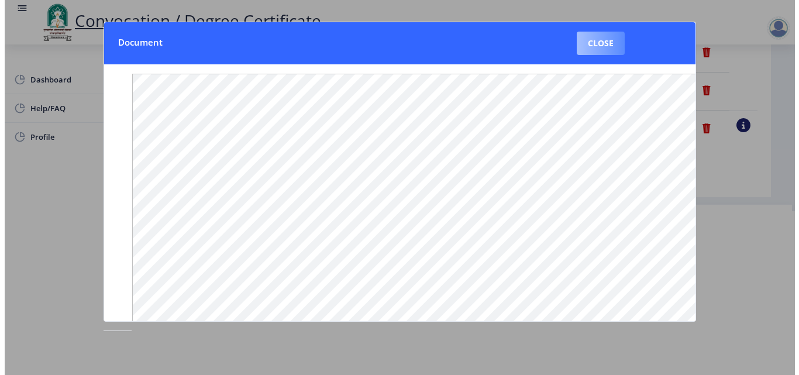
scroll to position [101, 0]
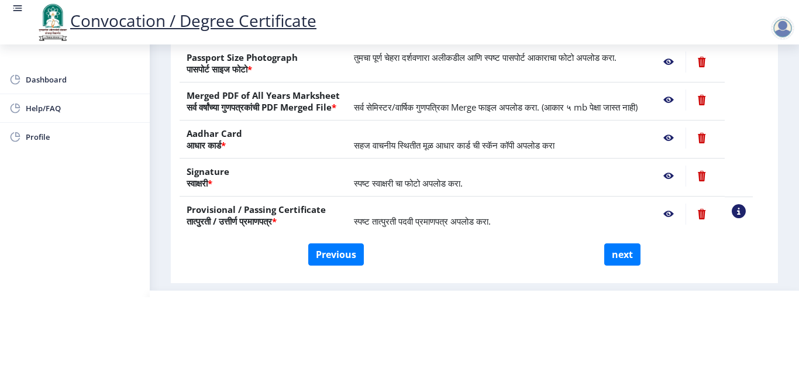
click at [682, 135] on nb-action at bounding box center [668, 137] width 34 height 21
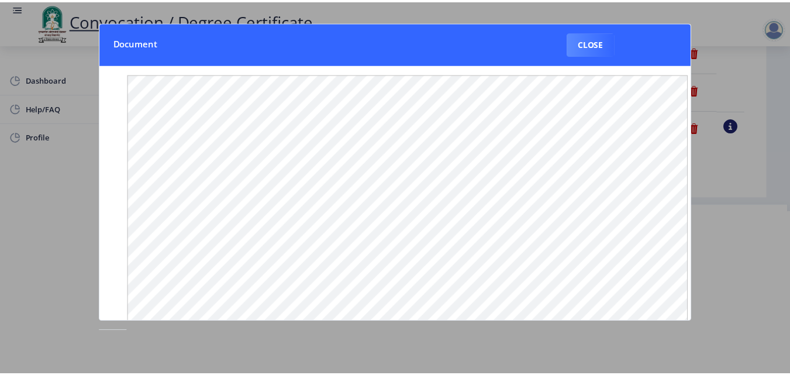
scroll to position [0, 0]
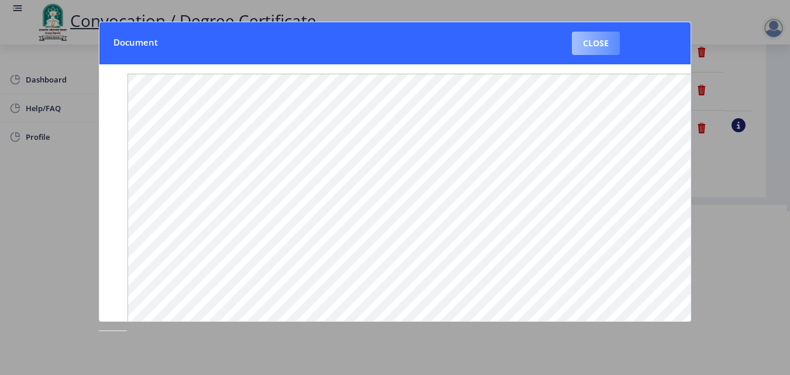
click at [604, 47] on button "Close" at bounding box center [596, 43] width 48 height 23
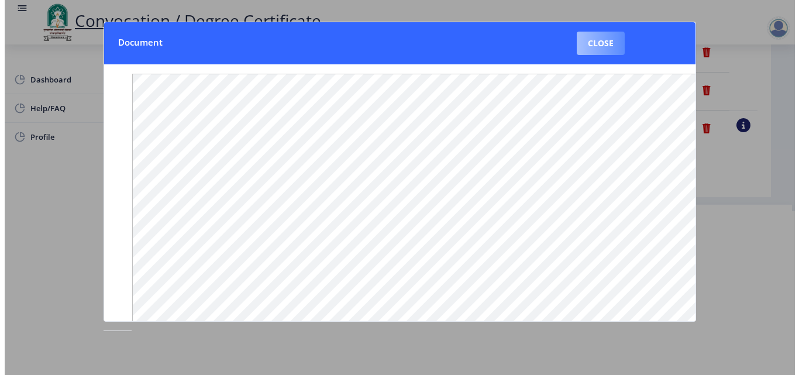
scroll to position [101, 0]
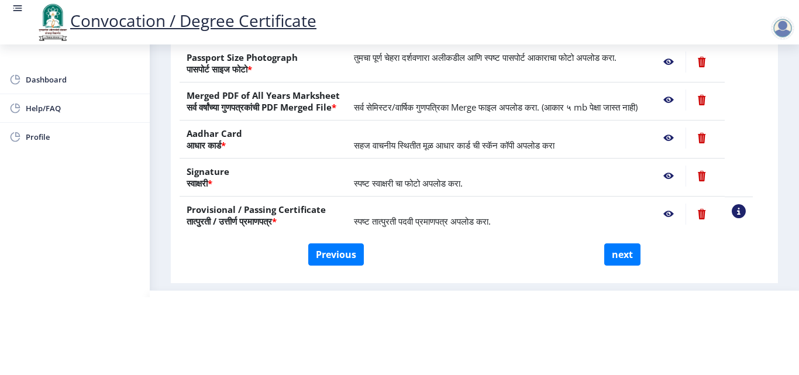
click at [682, 175] on nb-action at bounding box center [668, 176] width 34 height 21
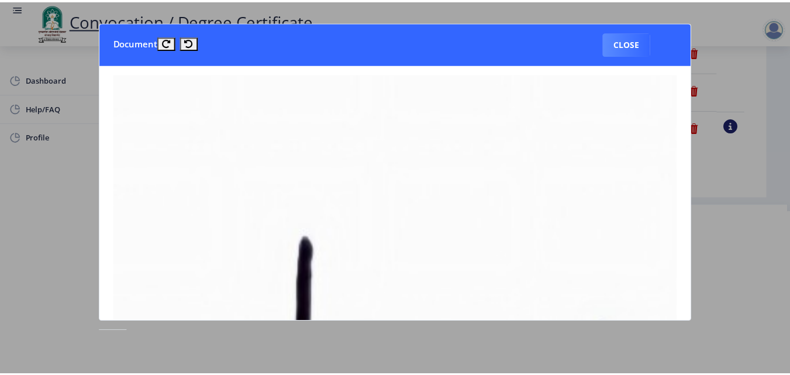
scroll to position [0, 0]
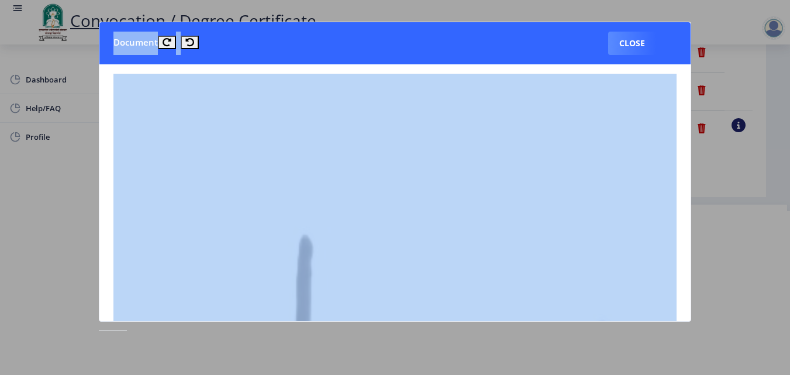
drag, startPoint x: 691, startPoint y: 113, endPoint x: 695, endPoint y: 185, distance: 72.1
click at [695, 185] on div "Document Close" at bounding box center [395, 187] width 790 height 375
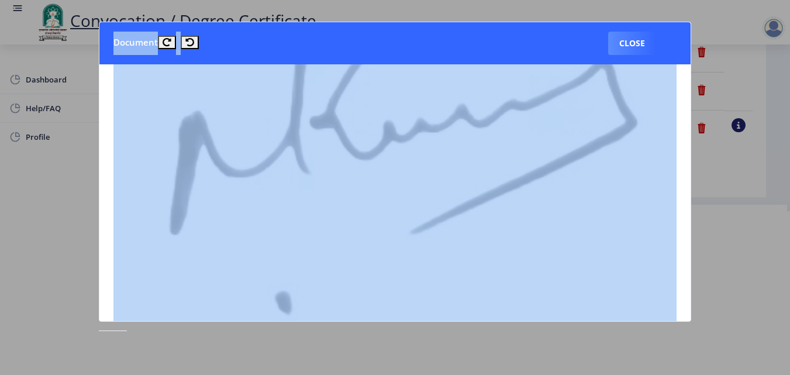
scroll to position [310, 0]
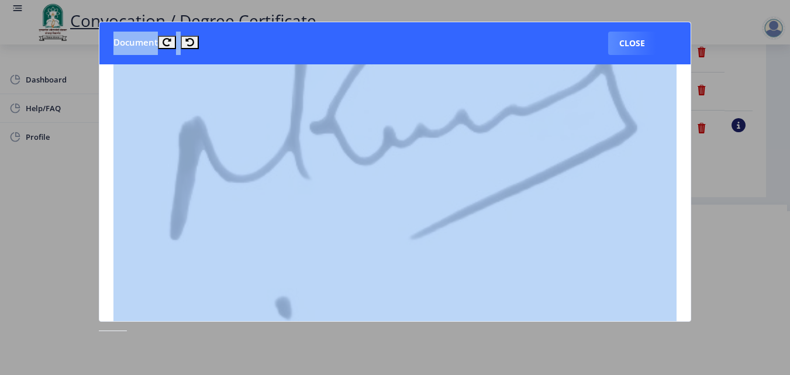
click at [662, 157] on img at bounding box center [394, 126] width 563 height 724
click at [679, 175] on nb-card-body at bounding box center [394, 192] width 591 height 257
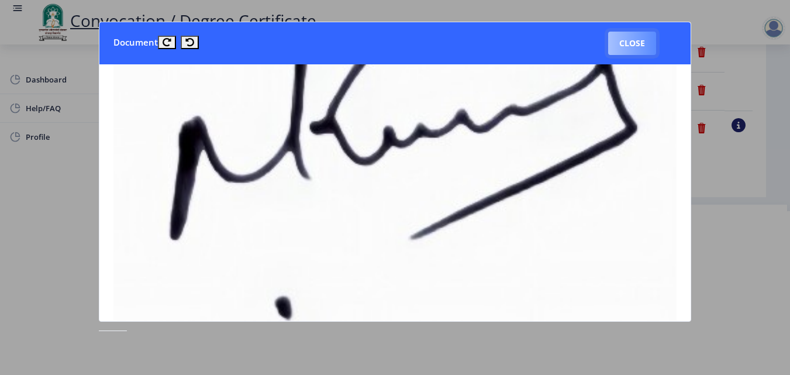
click at [620, 53] on button "Close" at bounding box center [632, 43] width 48 height 23
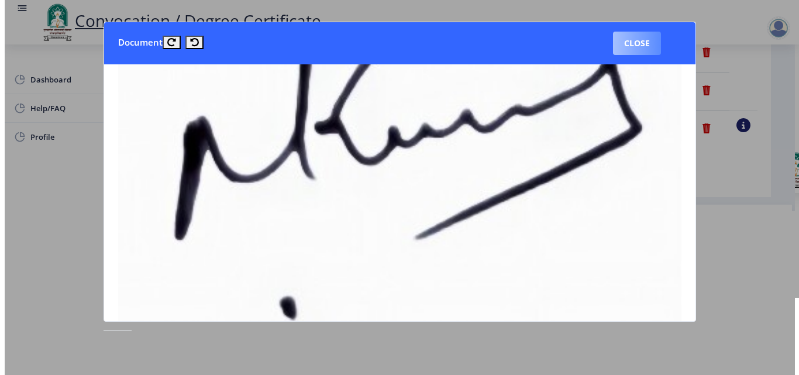
scroll to position [101, 0]
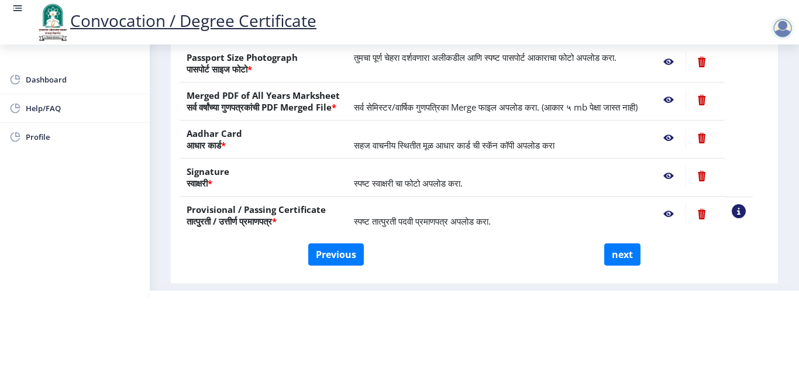
click at [685, 212] on nb-action at bounding box center [668, 214] width 34 height 21
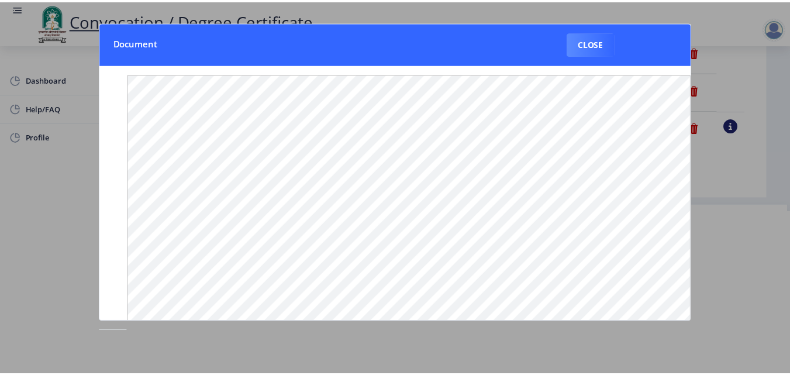
scroll to position [0, 0]
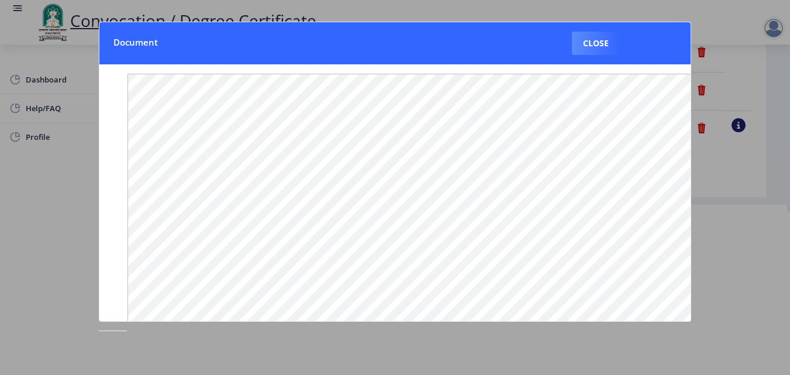
drag, startPoint x: 694, startPoint y: 143, endPoint x: 694, endPoint y: 174, distance: 31.6
click at [691, 174] on nb-card "Document Close" at bounding box center [395, 172] width 592 height 300
click at [609, 49] on button "Close" at bounding box center [596, 43] width 48 height 23
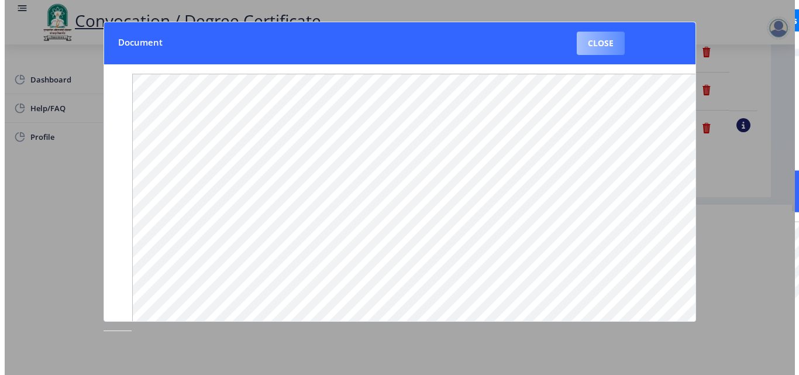
scroll to position [101, 0]
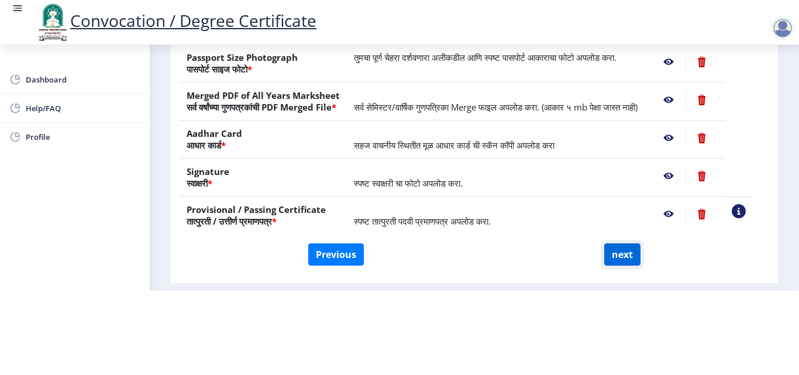
click at [618, 253] on button "next" at bounding box center [622, 254] width 36 height 22
select select
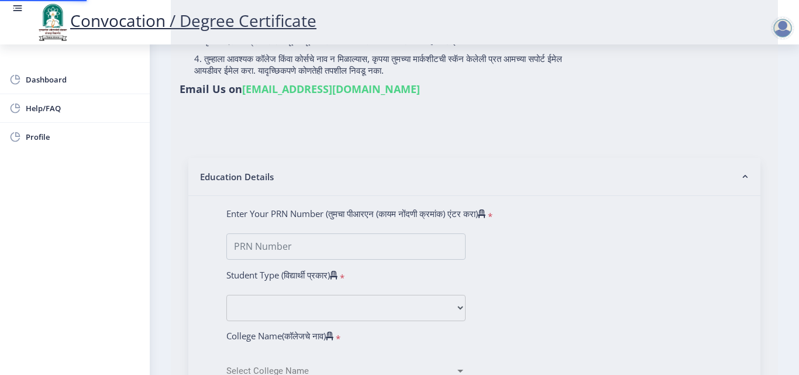
scroll to position [0, 0]
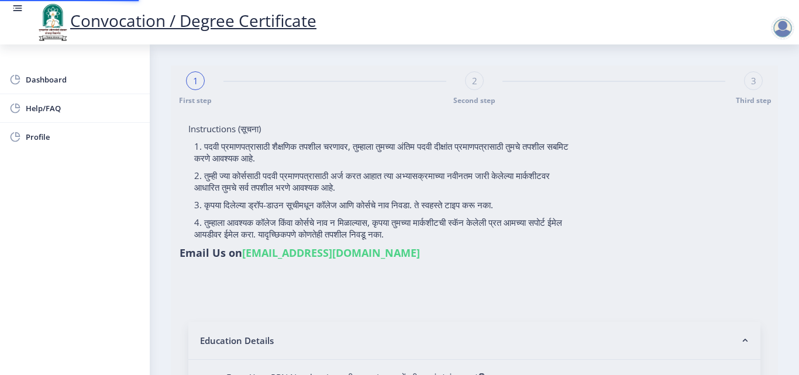
select select
type input "2015032500206062"
select select "Regular"
select select "2018"
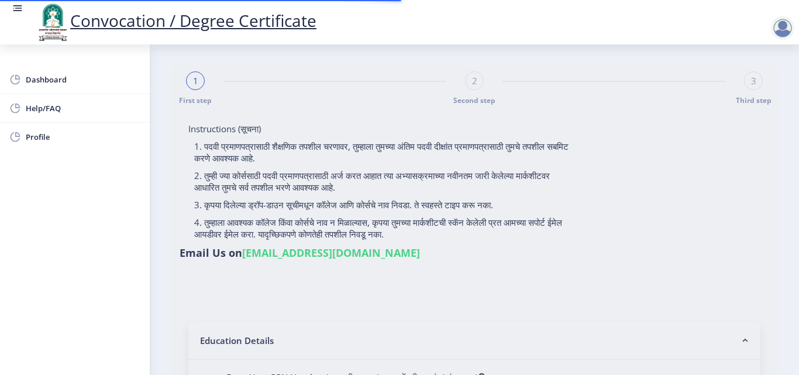
select select "May"
select select "Grade A"
type input "589780"
type input "Shabana"
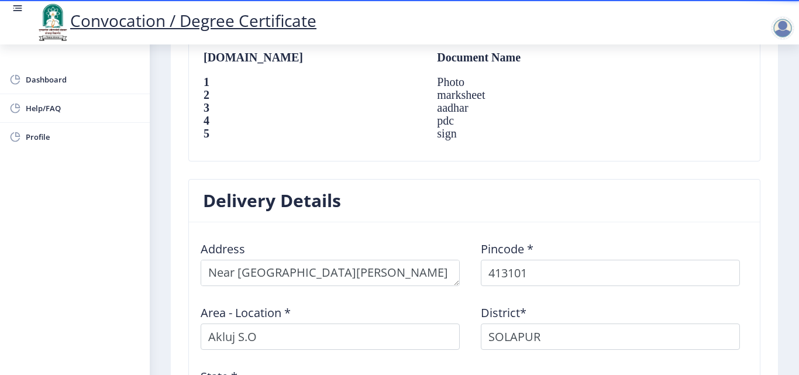
scroll to position [850, 0]
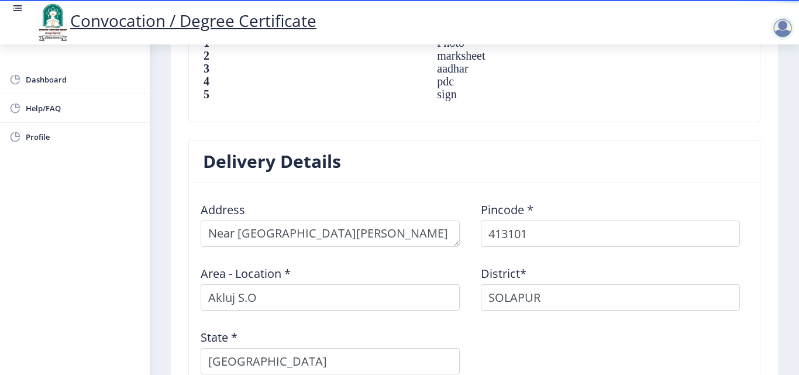
drag, startPoint x: 792, startPoint y: 314, endPoint x: 798, endPoint y: 356, distance: 42.5
click at [798, 356] on div "Convocation / Degree Certificate Dashboard Help/FAQ Profile First step Second s…" at bounding box center [399, 187] width 799 height 375
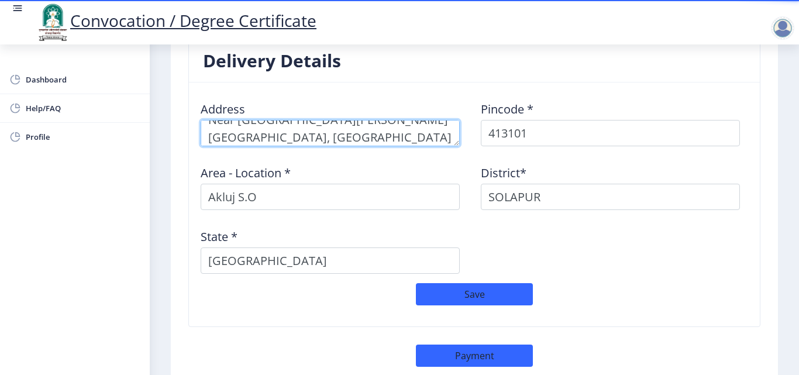
scroll to position [17, 0]
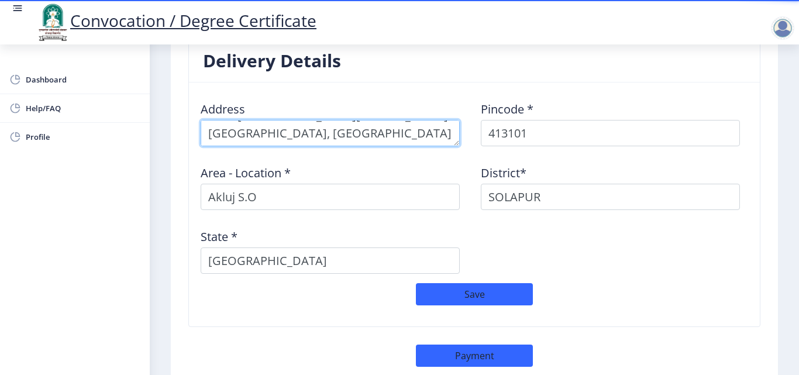
click at [318, 122] on textarea at bounding box center [330, 133] width 259 height 26
click at [397, 125] on textarea at bounding box center [330, 133] width 259 height 26
type textarea "Near [GEOGRAPHIC_DATA][PERSON_NAME][GEOGRAPHIC_DATA], [GEOGRAPHIC_DATA]"
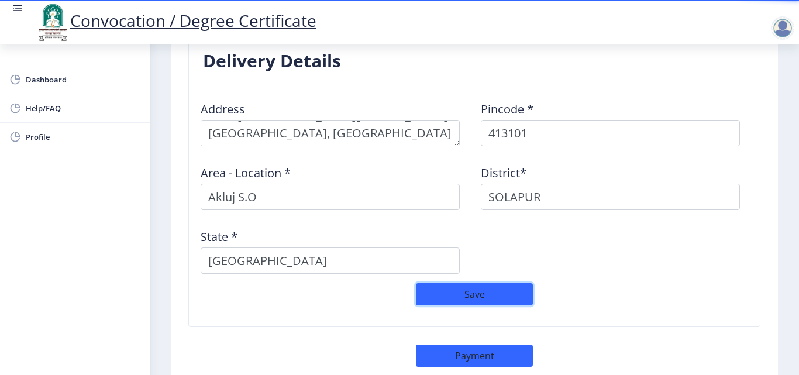
click at [471, 283] on button "Save" at bounding box center [474, 294] width 117 height 22
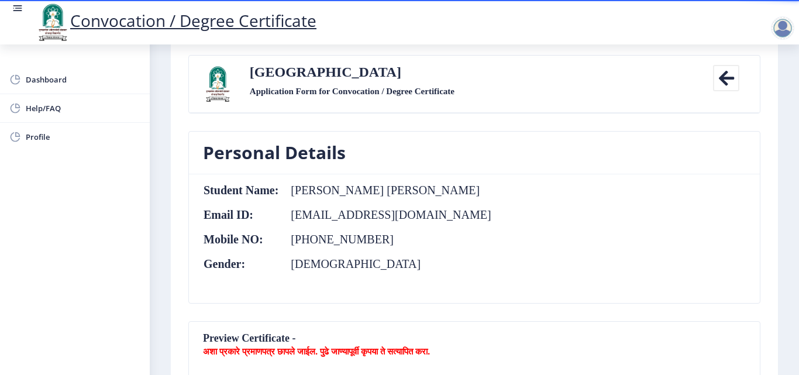
scroll to position [26, 0]
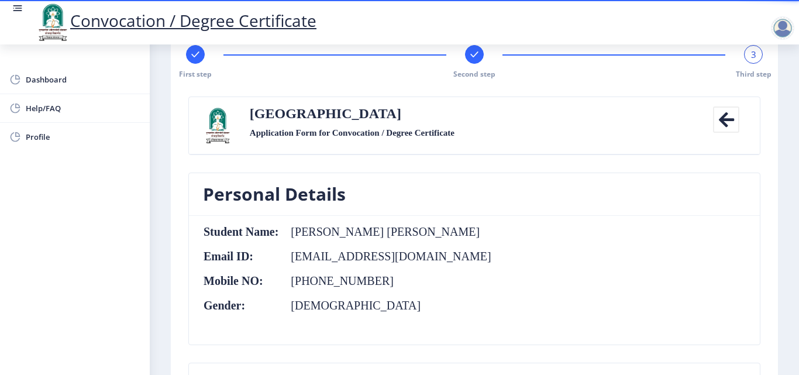
click at [782, 29] on div at bounding box center [782, 27] width 23 height 23
click at [752, 92] on span "Log out" at bounding box center [752, 91] width 75 height 14
